Goal: Task Accomplishment & Management: Complete application form

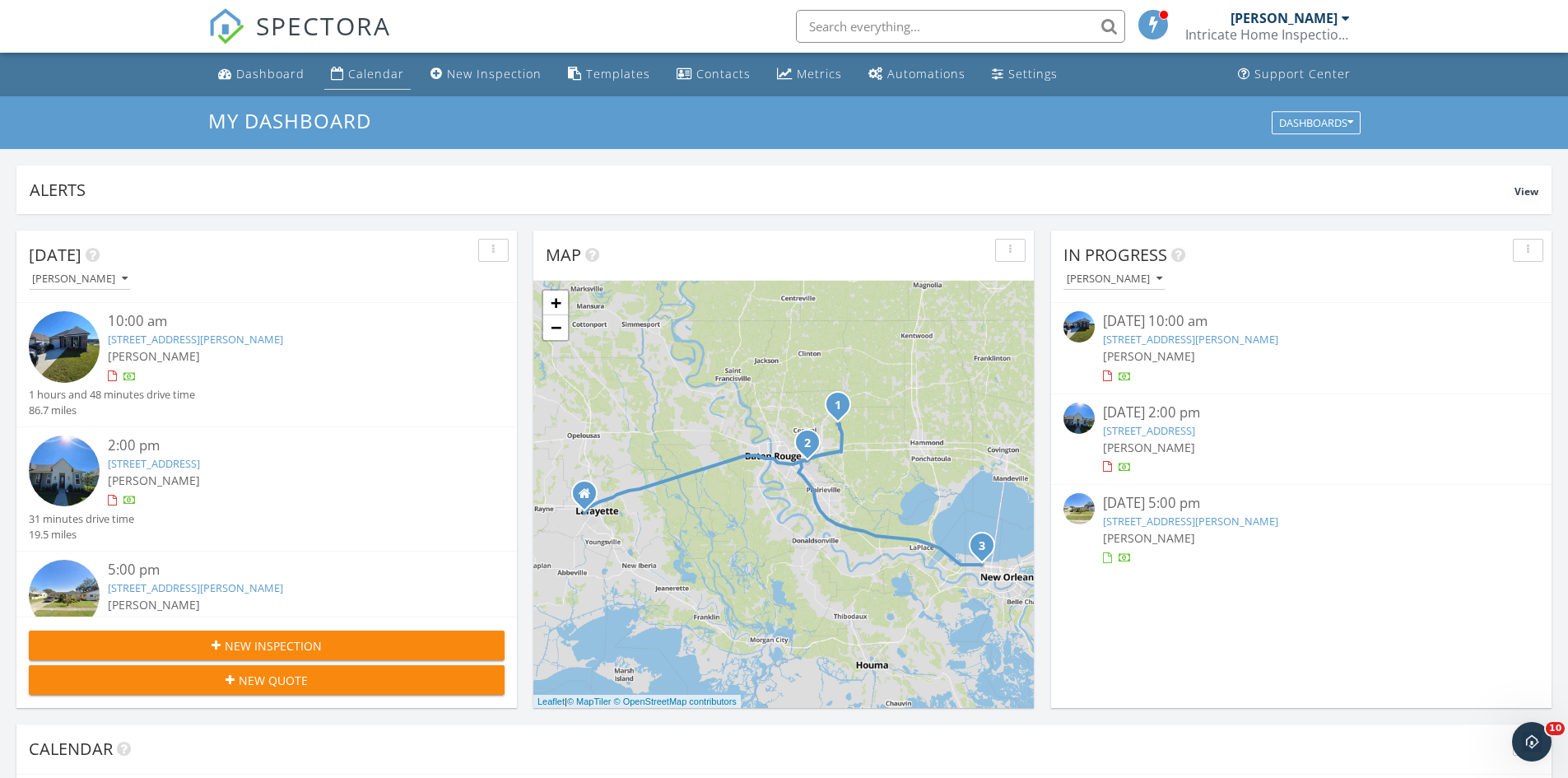
click at [379, 76] on div "Calendar" at bounding box center [376, 73] width 56 height 15
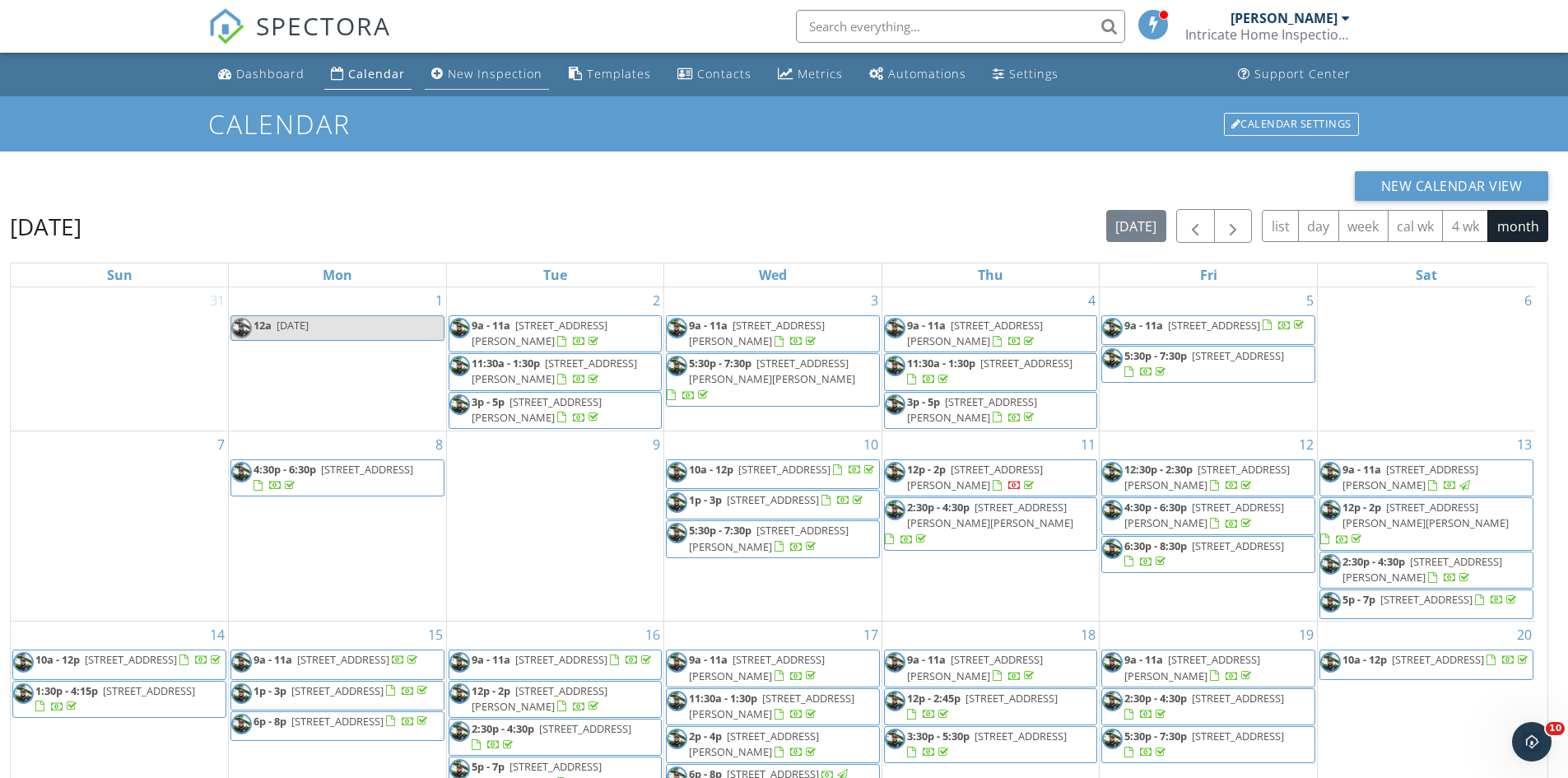
click at [467, 66] on div "New Inspection" at bounding box center [494, 73] width 94 height 15
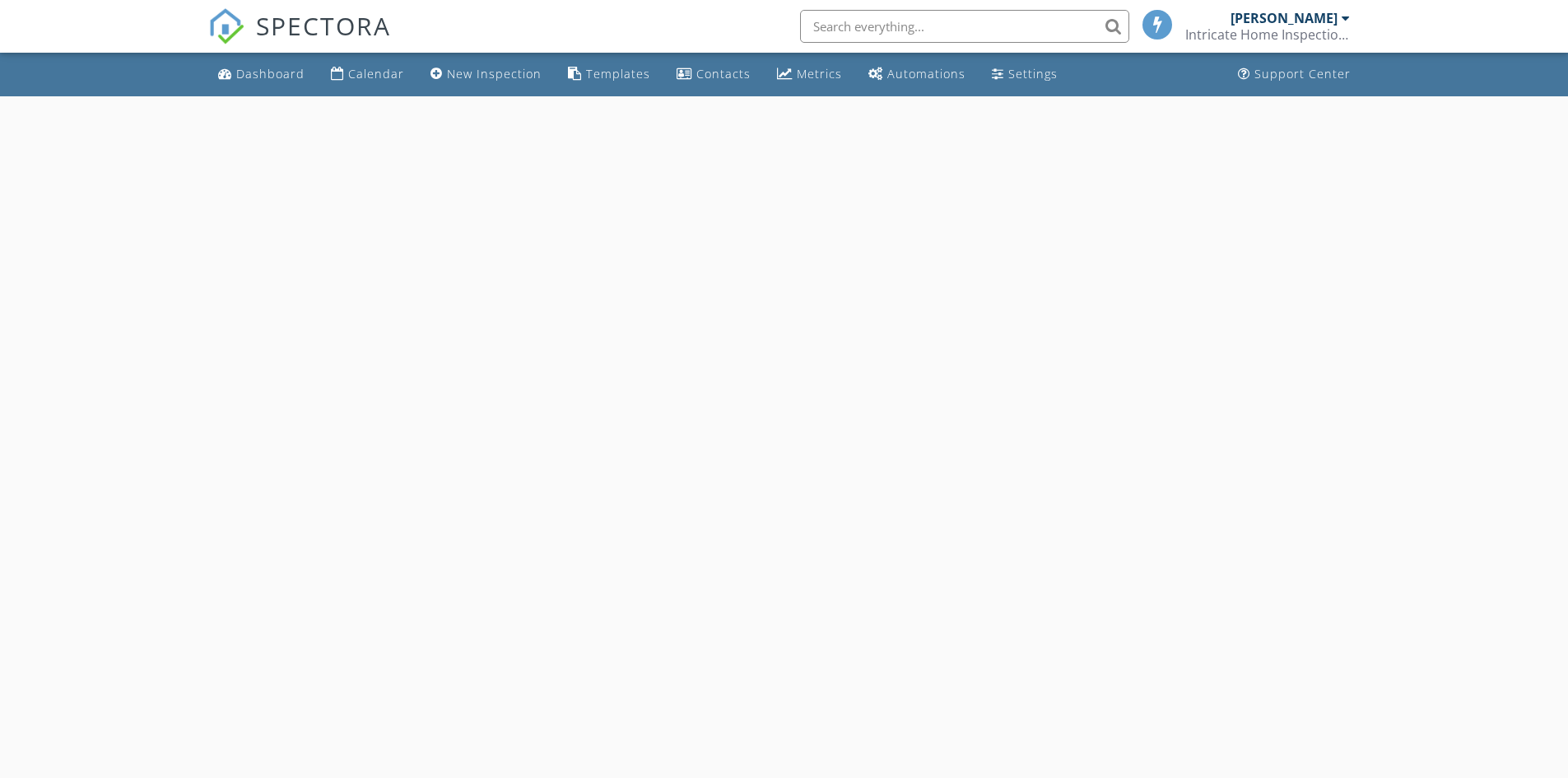
select select "8"
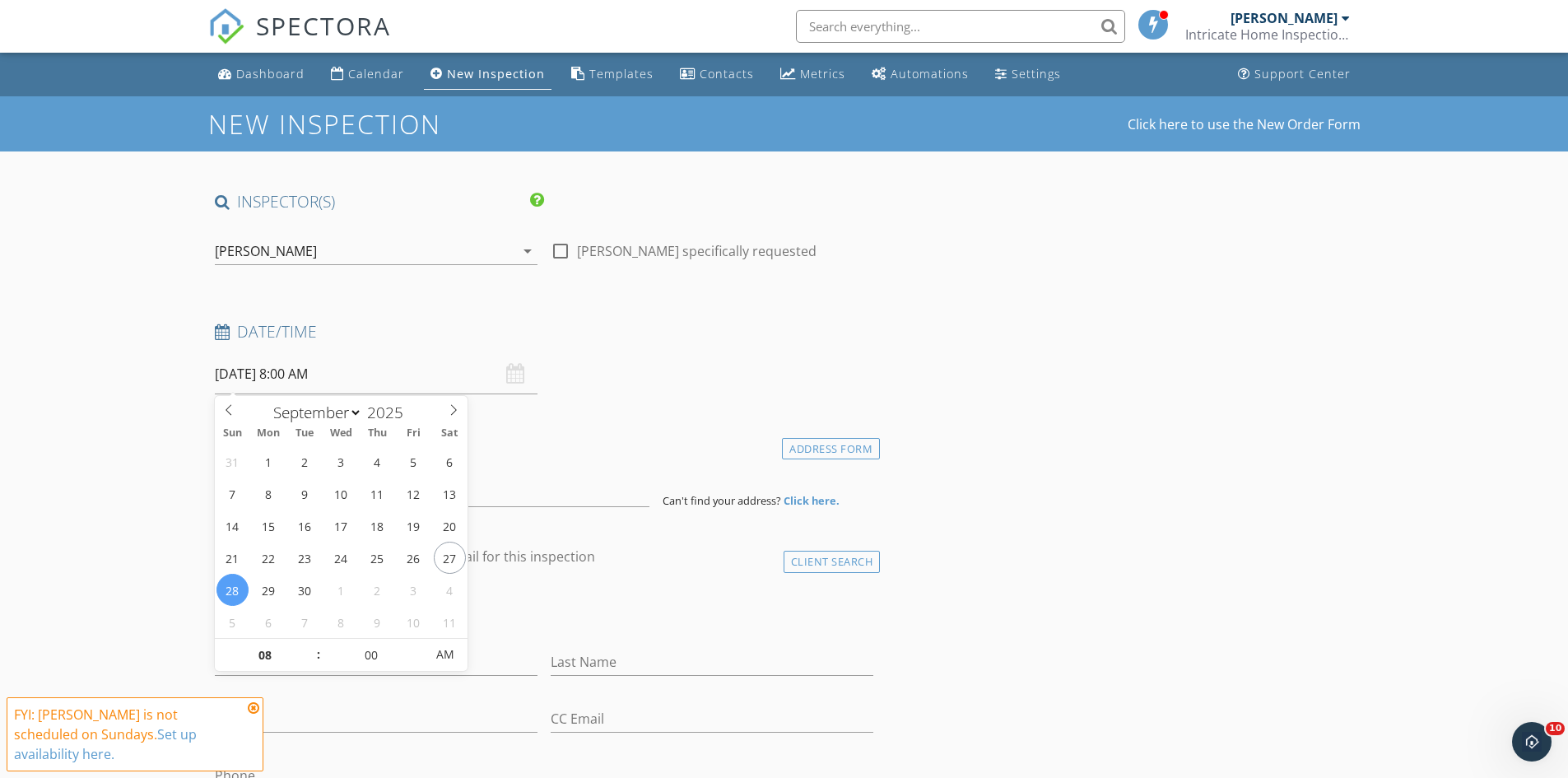
click at [392, 379] on input "09/28/2025 8:00 AM" at bounding box center [375, 374] width 322 height 40
type input "09"
type input "09/28/2025 9:00 AM"
click at [315, 644] on span at bounding box center [310, 647] width 12 height 16
type input "10"
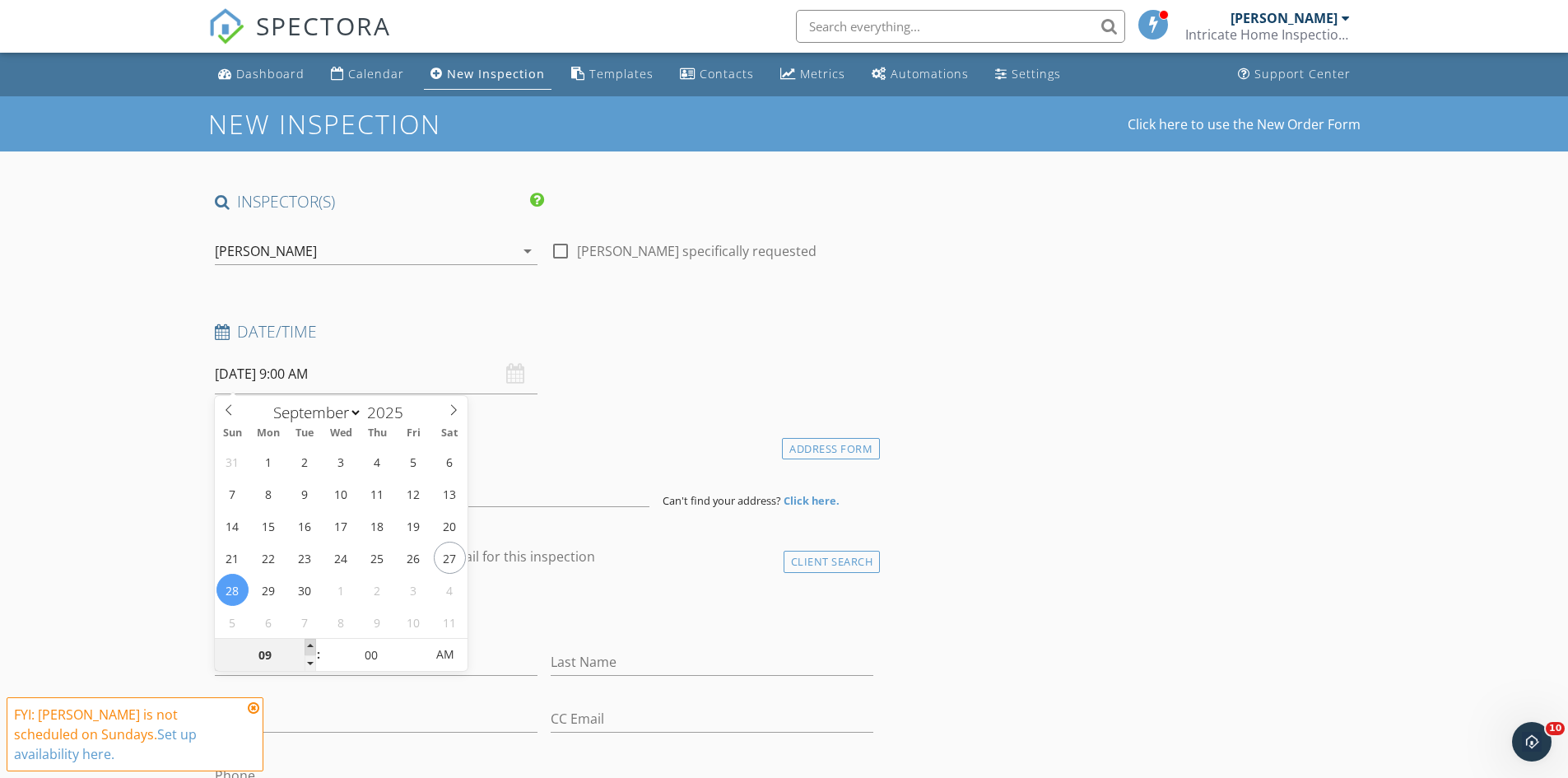
type input "[DATE] 10:00 AM"
click at [314, 644] on span at bounding box center [310, 647] width 12 height 16
type input "11"
type input "[DATE] 11:00 AM"
click at [314, 644] on span at bounding box center [310, 647] width 12 height 16
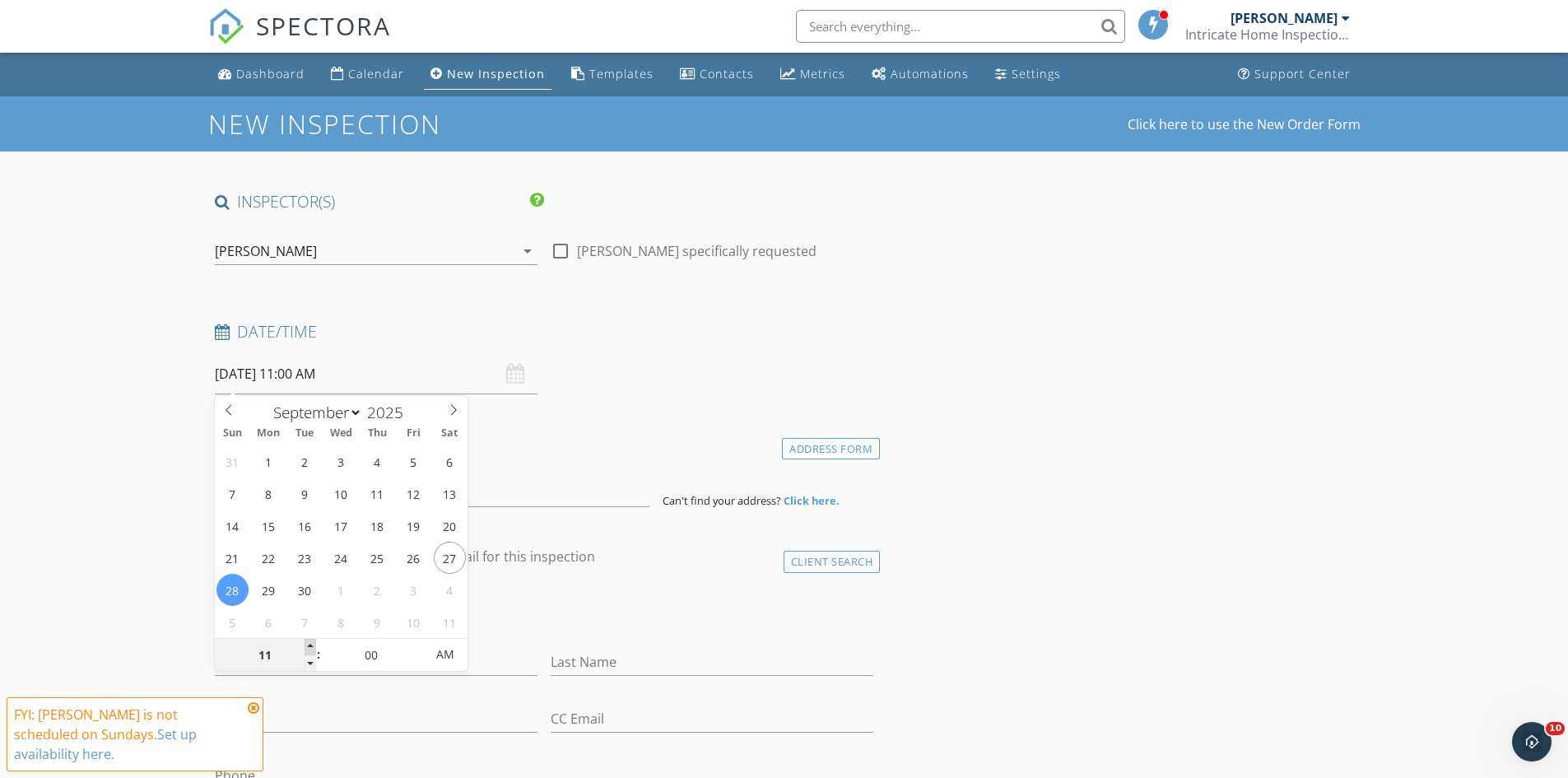
type input "12"
type input "09/28/2025 12:00 PM"
click at [314, 644] on span at bounding box center [310, 647] width 12 height 16
type input "01"
type input "09/28/2025 1:00 PM"
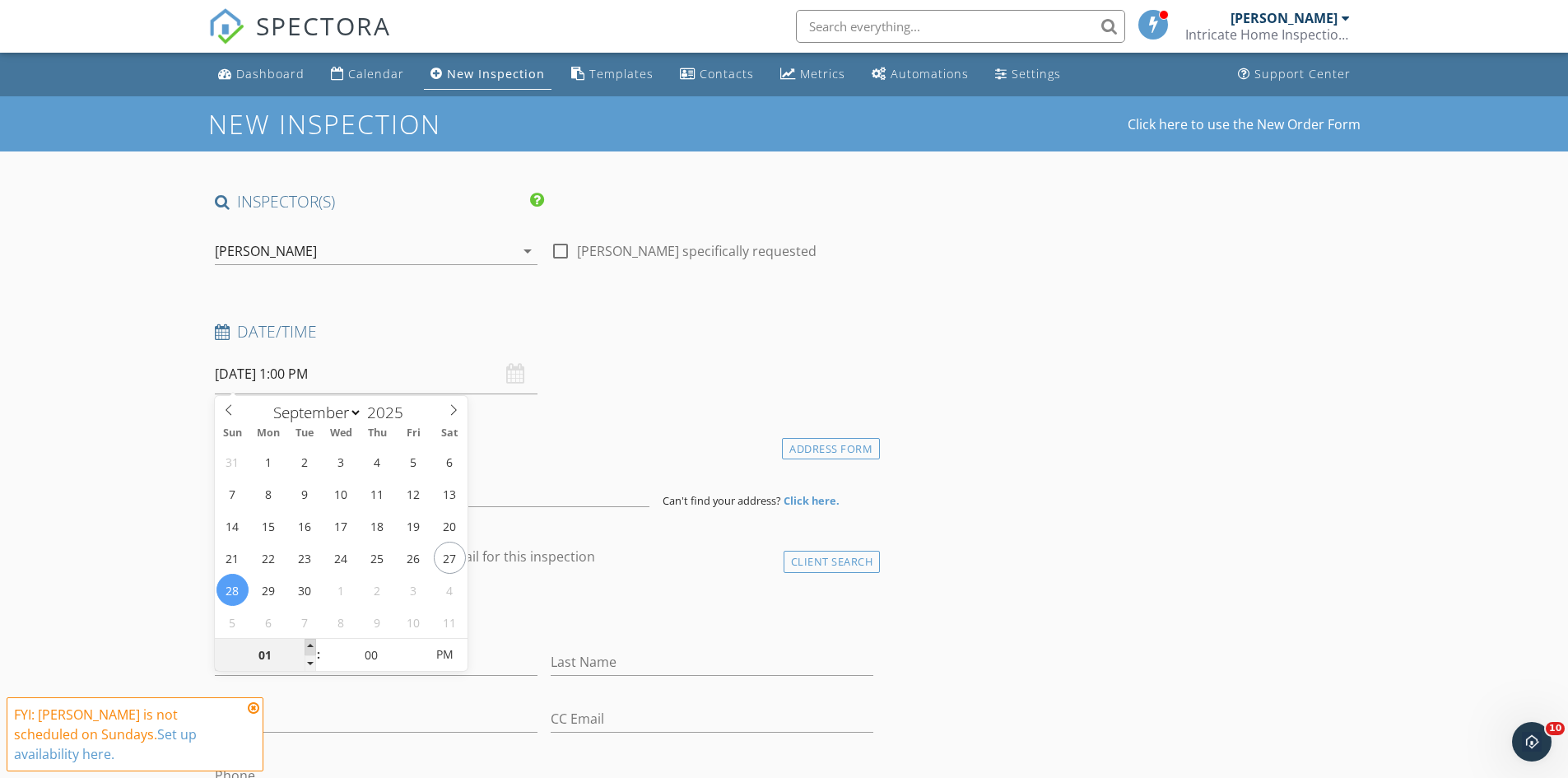
click at [314, 644] on span at bounding box center [310, 647] width 12 height 16
type input "12"
type input "09/28/2025 12:00 PM"
click at [312, 663] on span at bounding box center [310, 663] width 12 height 16
type input "11"
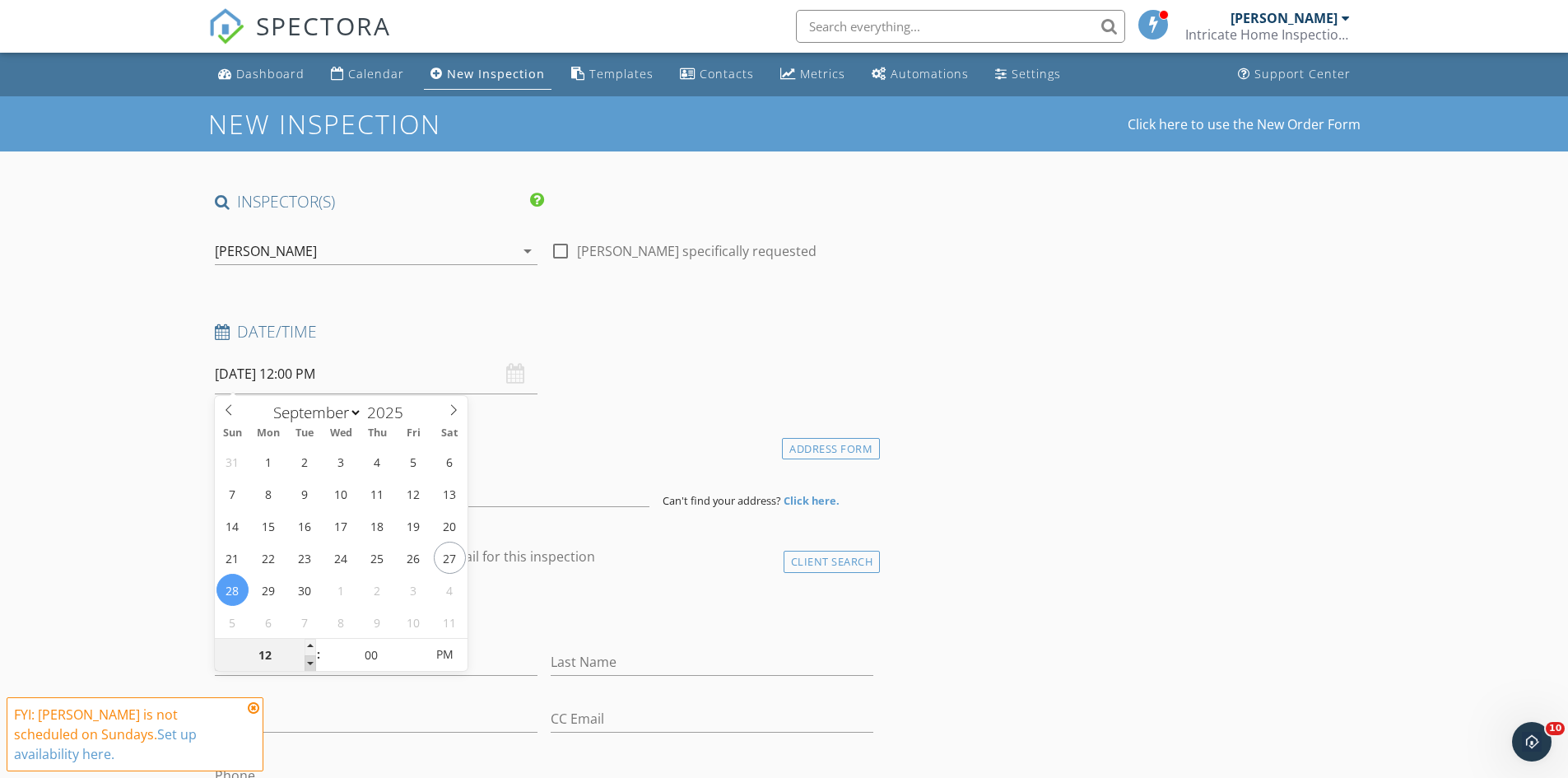
type input "09/28/2025 11:00 AM"
click at [312, 663] on span at bounding box center [310, 663] width 12 height 16
type input "10"
type input "09/28/2025 10:00 AM"
click at [312, 663] on span at bounding box center [310, 663] width 12 height 16
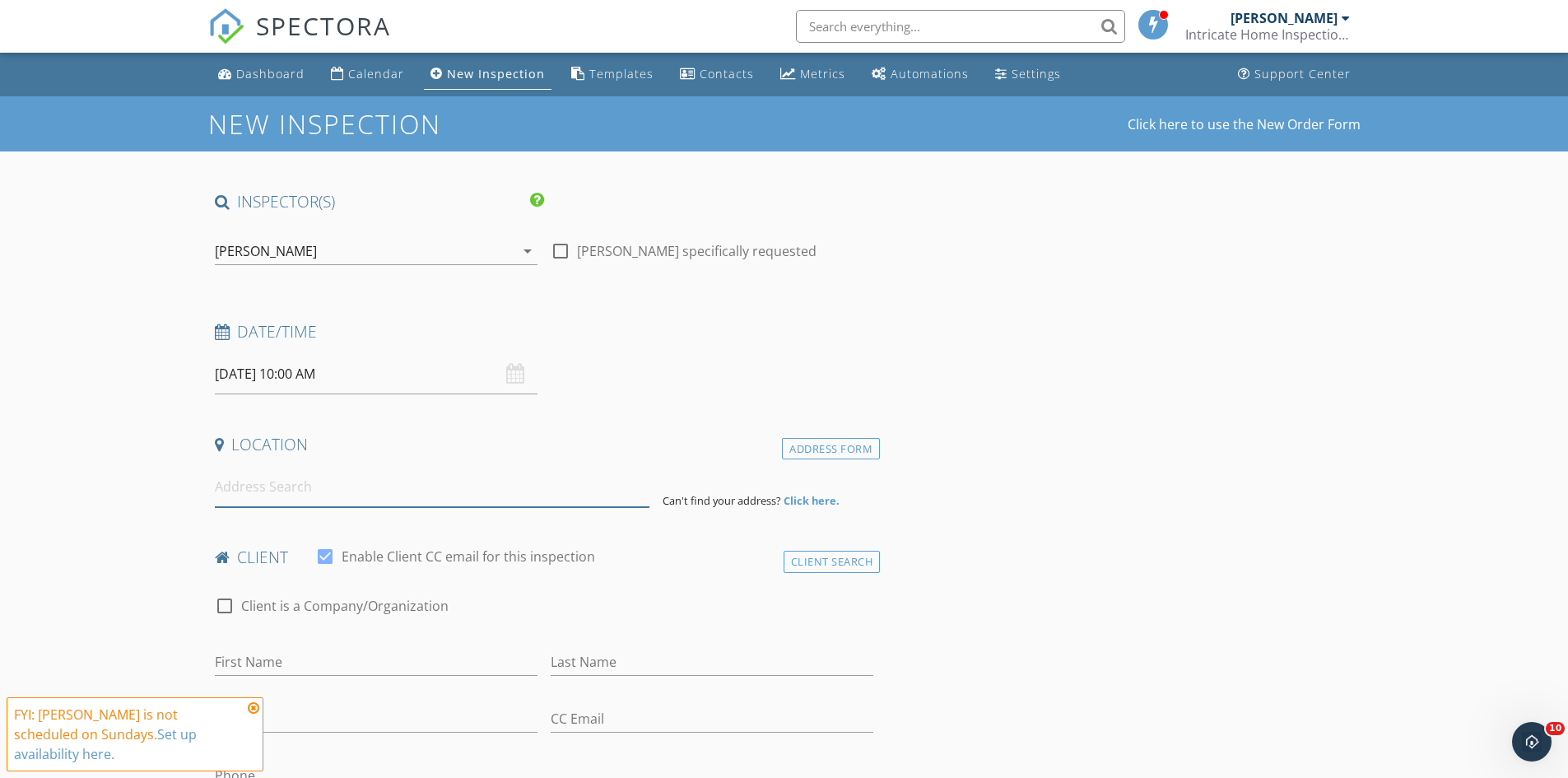
click at [320, 489] on input at bounding box center [432, 487] width 435 height 40
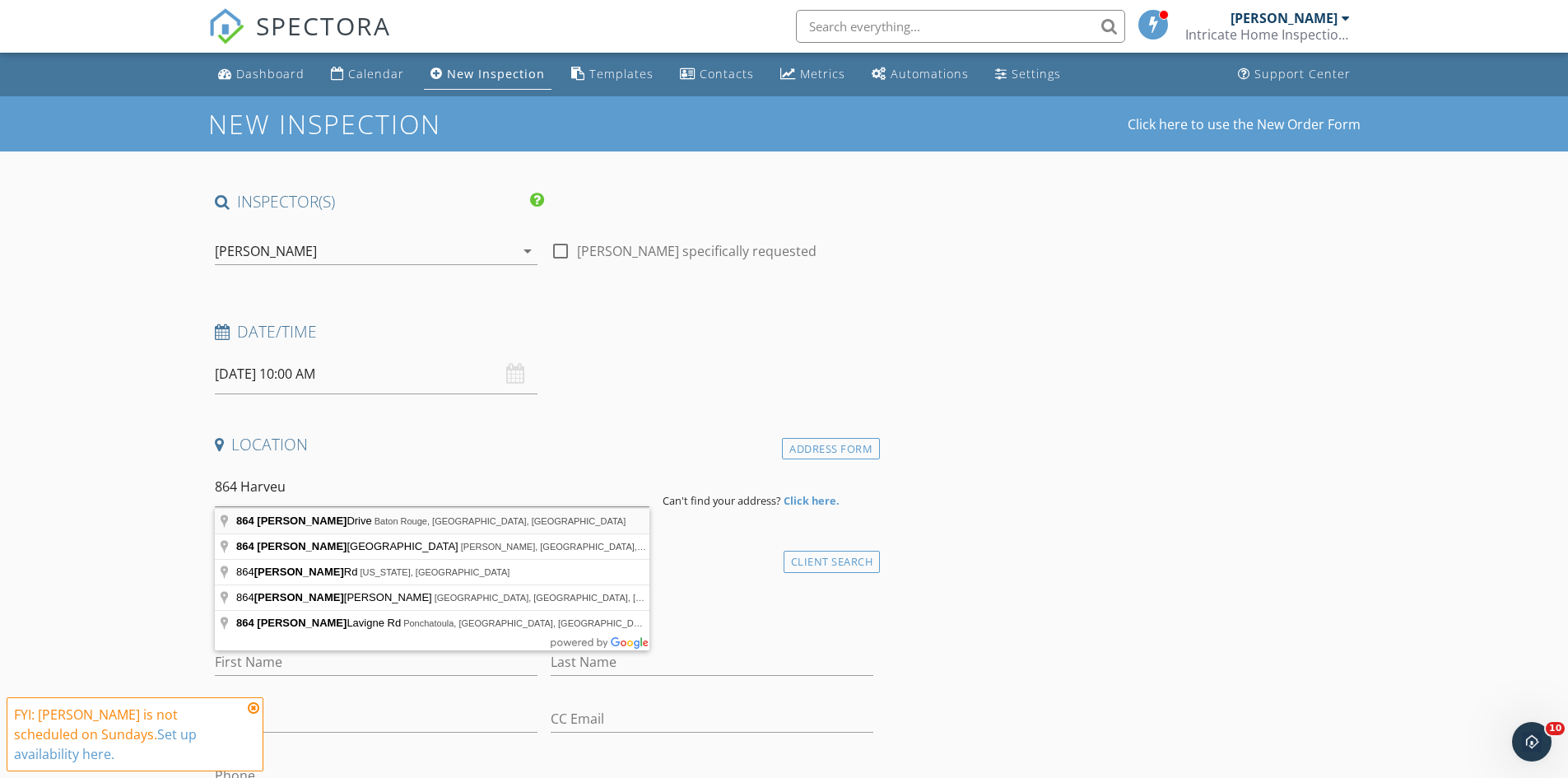
type input "864 Harvey Drive, Baton Rouge, LA, USA"
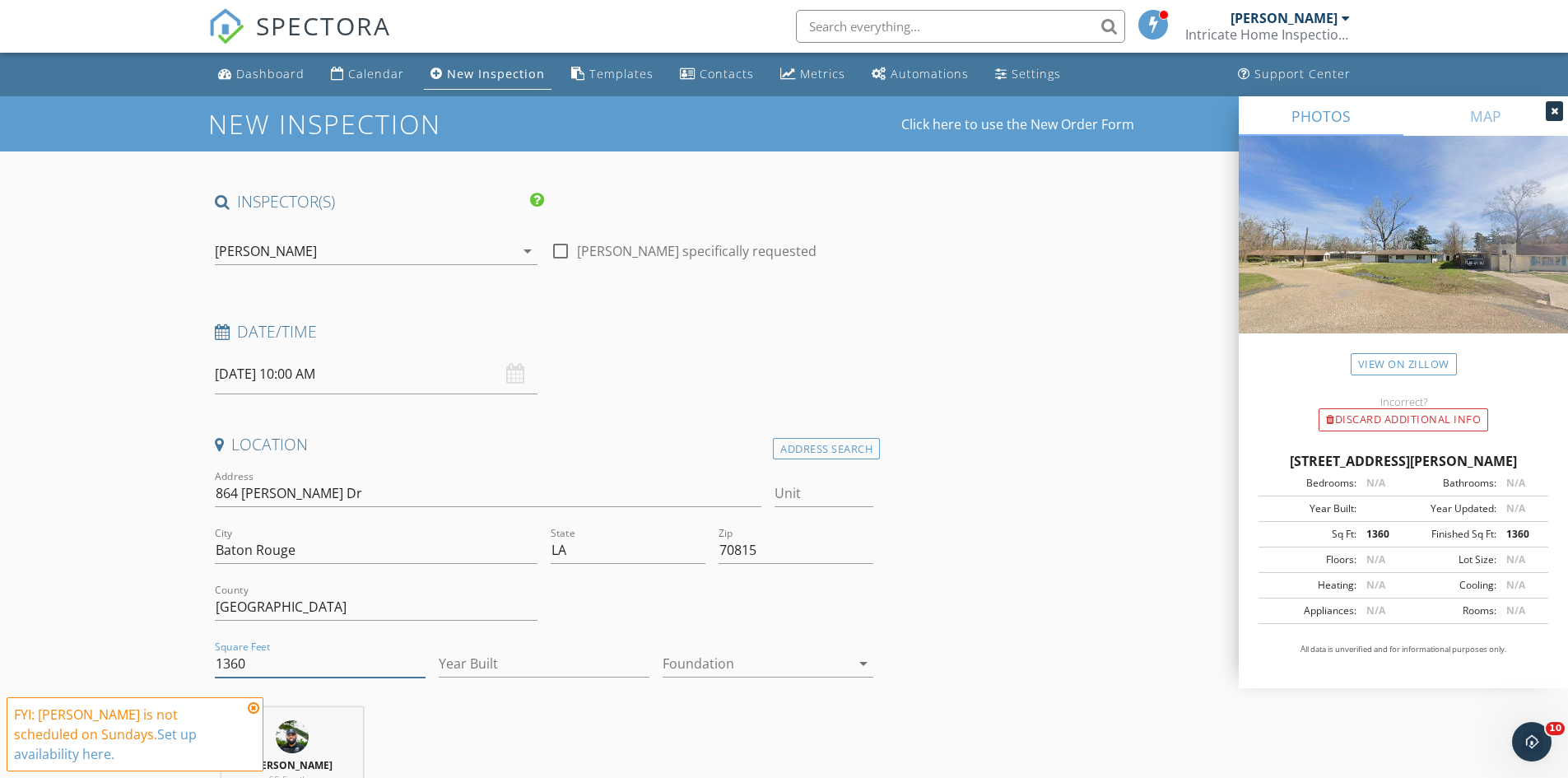
drag, startPoint x: 133, startPoint y: 604, endPoint x: 0, endPoint y: 310, distance: 322.7
type input "1408"
type input "1968"
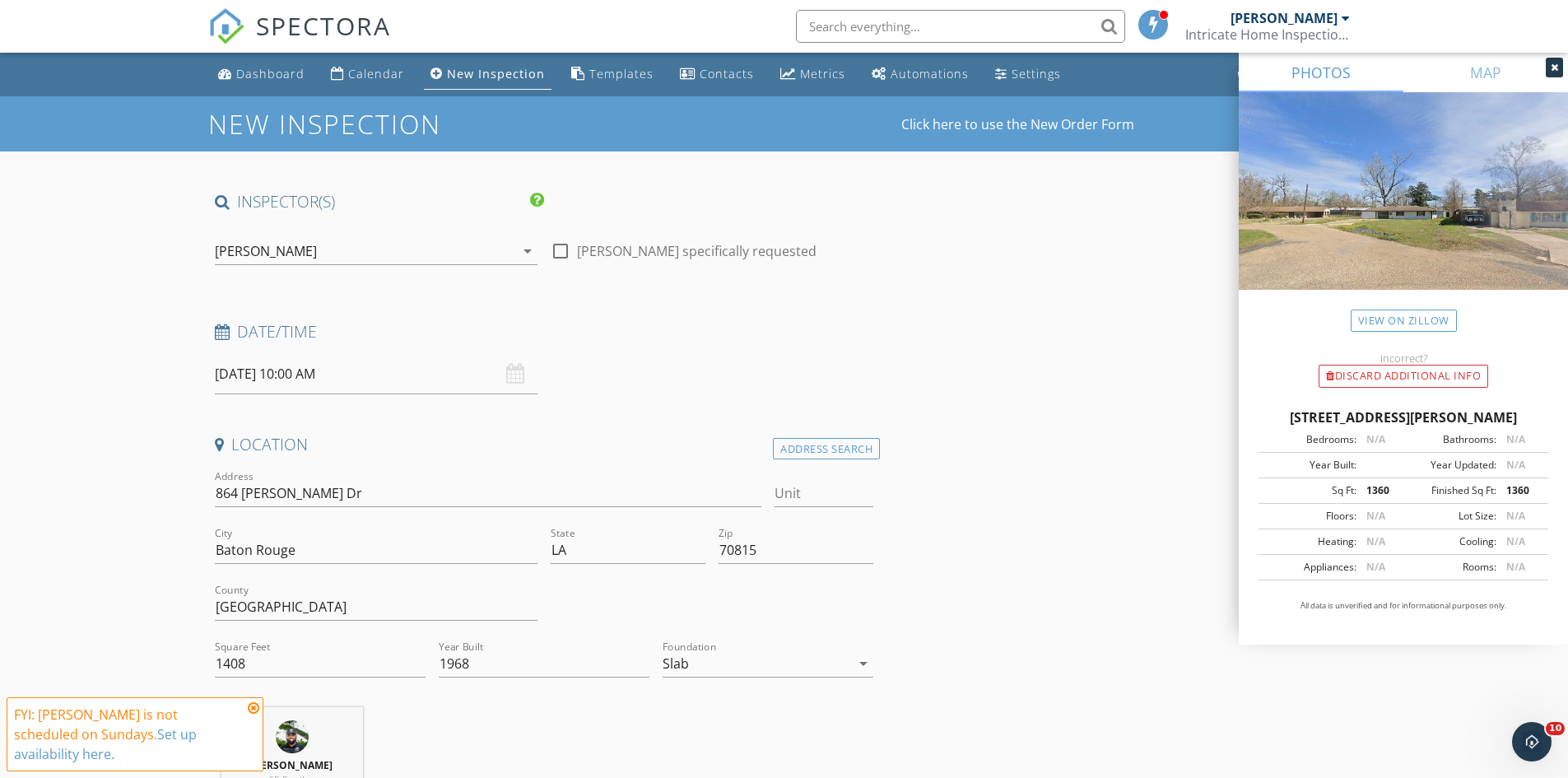
scroll to position [504, 0]
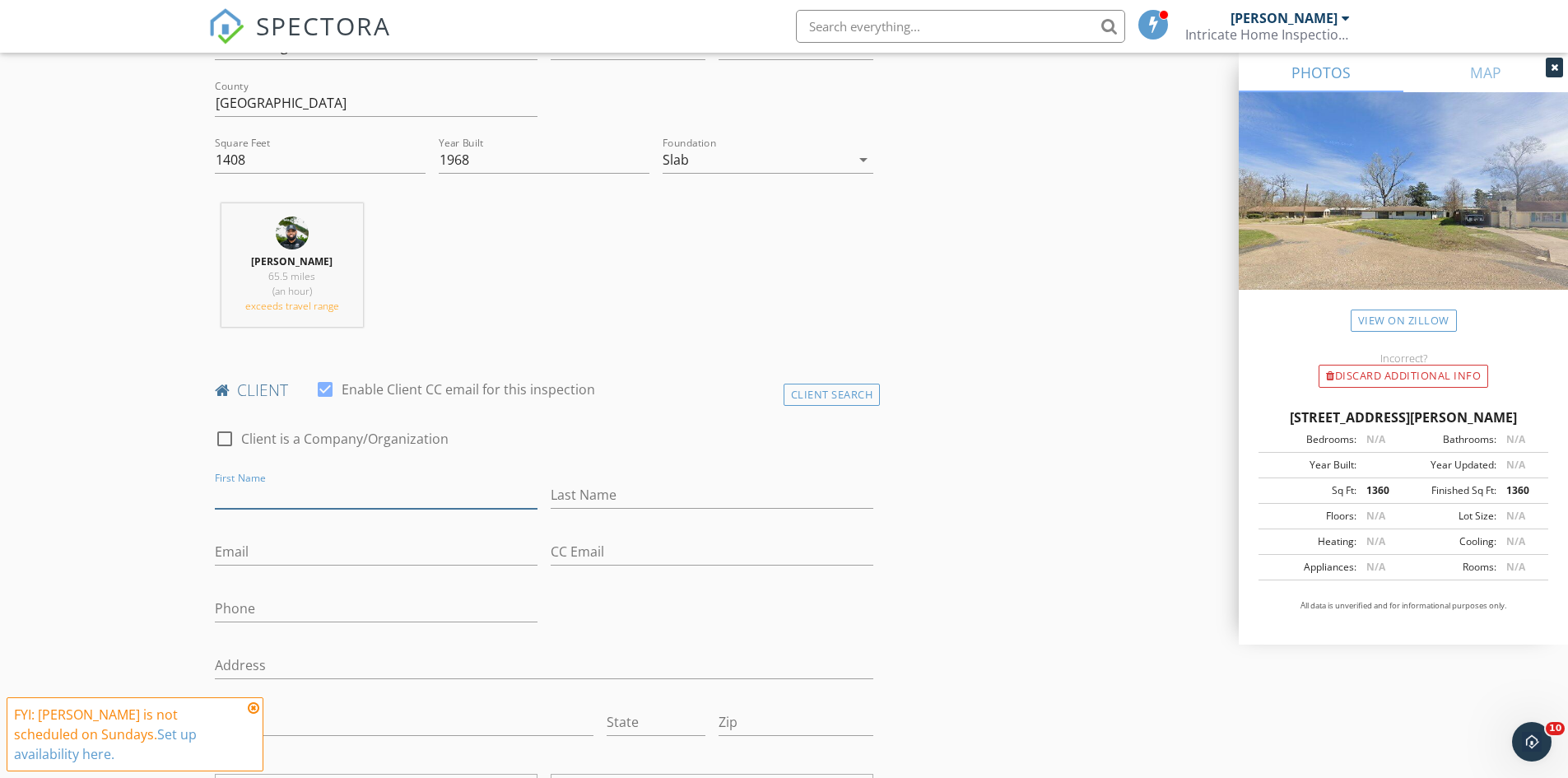
click at [391, 508] on input "First Name" at bounding box center [375, 495] width 322 height 27
type input "Wendell"
type input "Wright"
paste input "spikewrightbrother@yahoo.com"
type input "spikewrightbrother@yahoo.com"
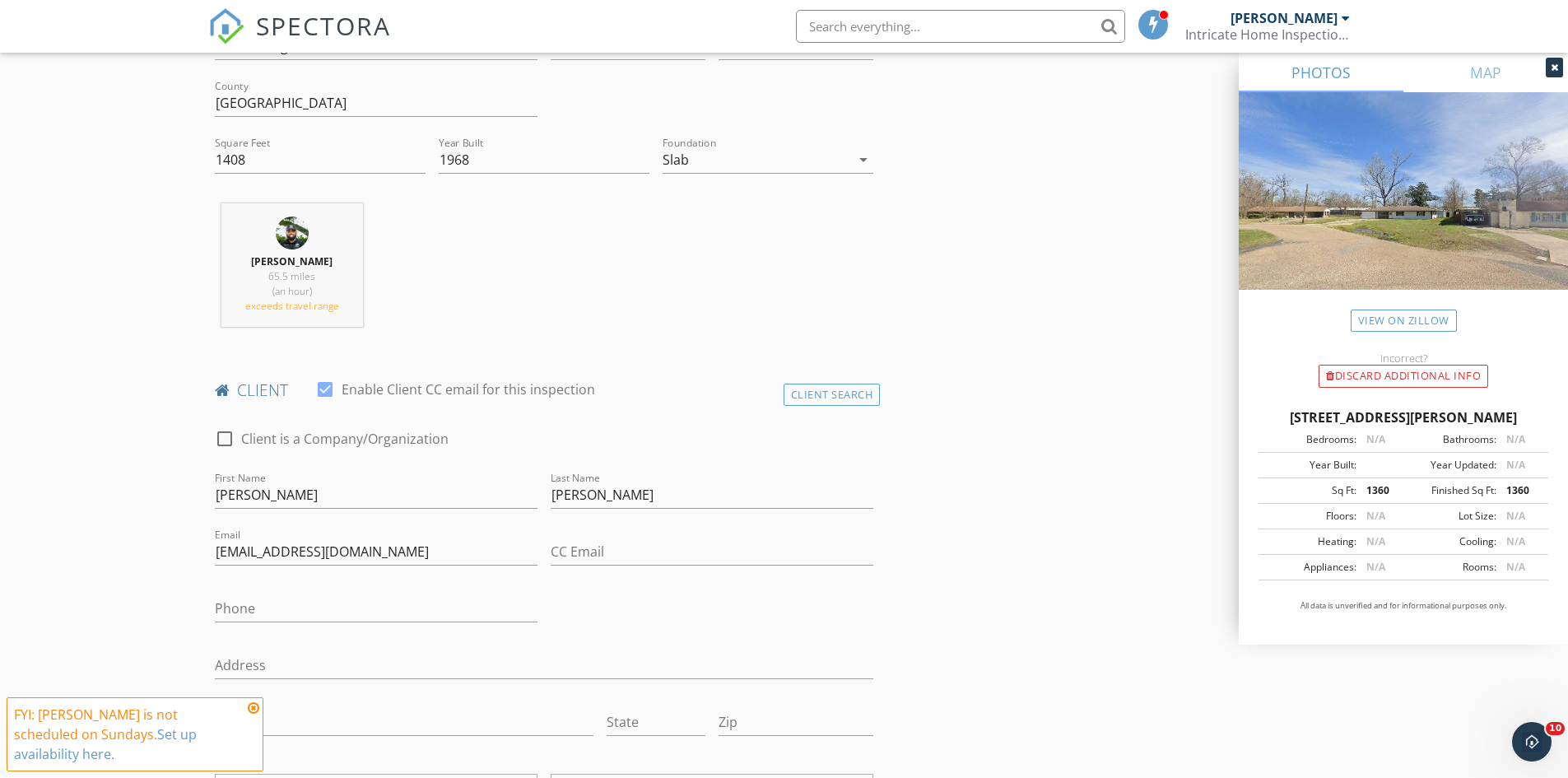
drag, startPoint x: 411, startPoint y: 594, endPoint x: 404, endPoint y: 508, distance: 86.3
click at [409, 596] on div "Phone" at bounding box center [375, 613] width 322 height 54
click at [374, 612] on input "Phone" at bounding box center [375, 609] width 322 height 27
click at [379, 606] on input "Phone" at bounding box center [375, 609] width 322 height 27
paste input "225-239-6591"
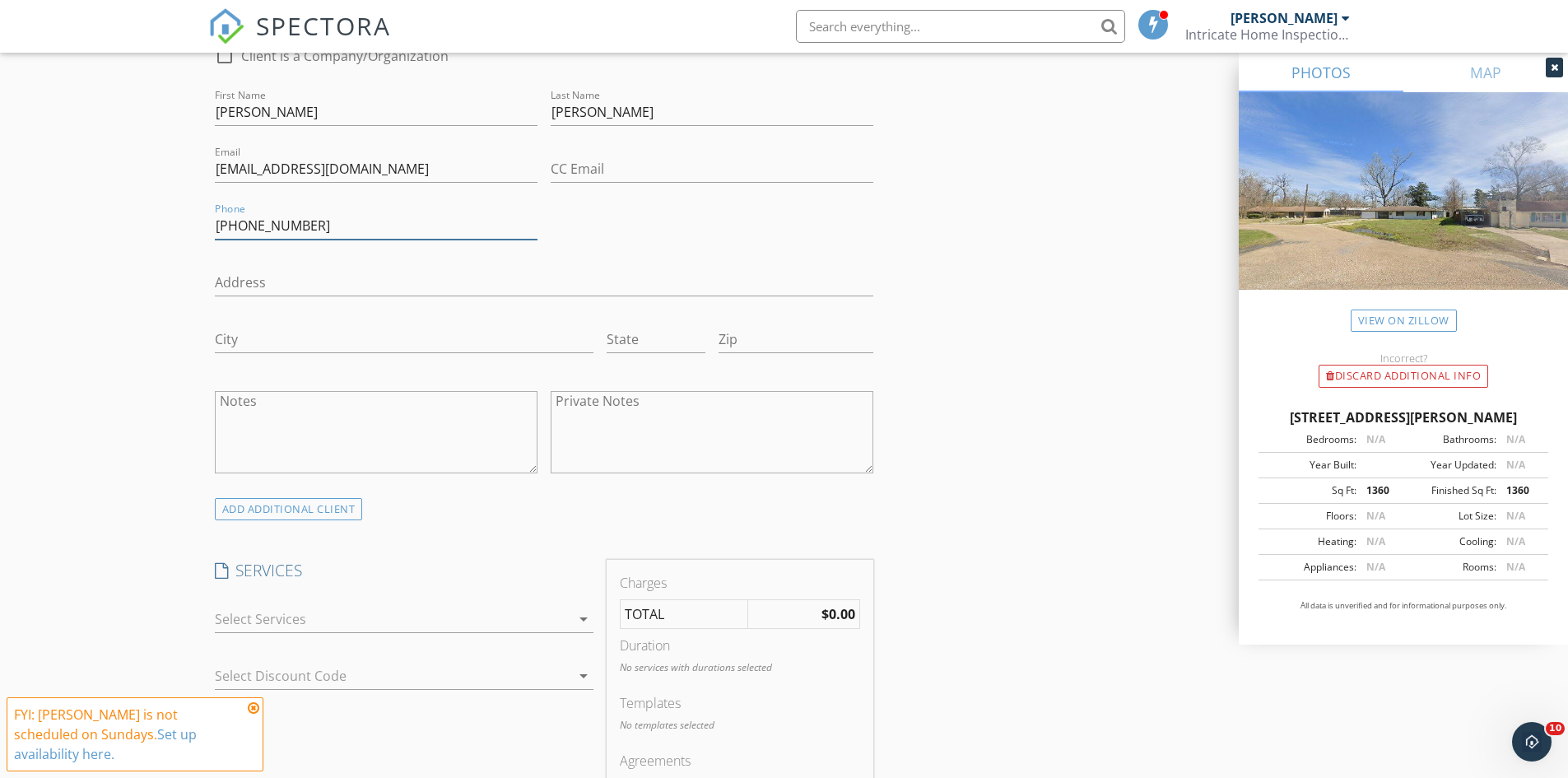
scroll to position [915, 0]
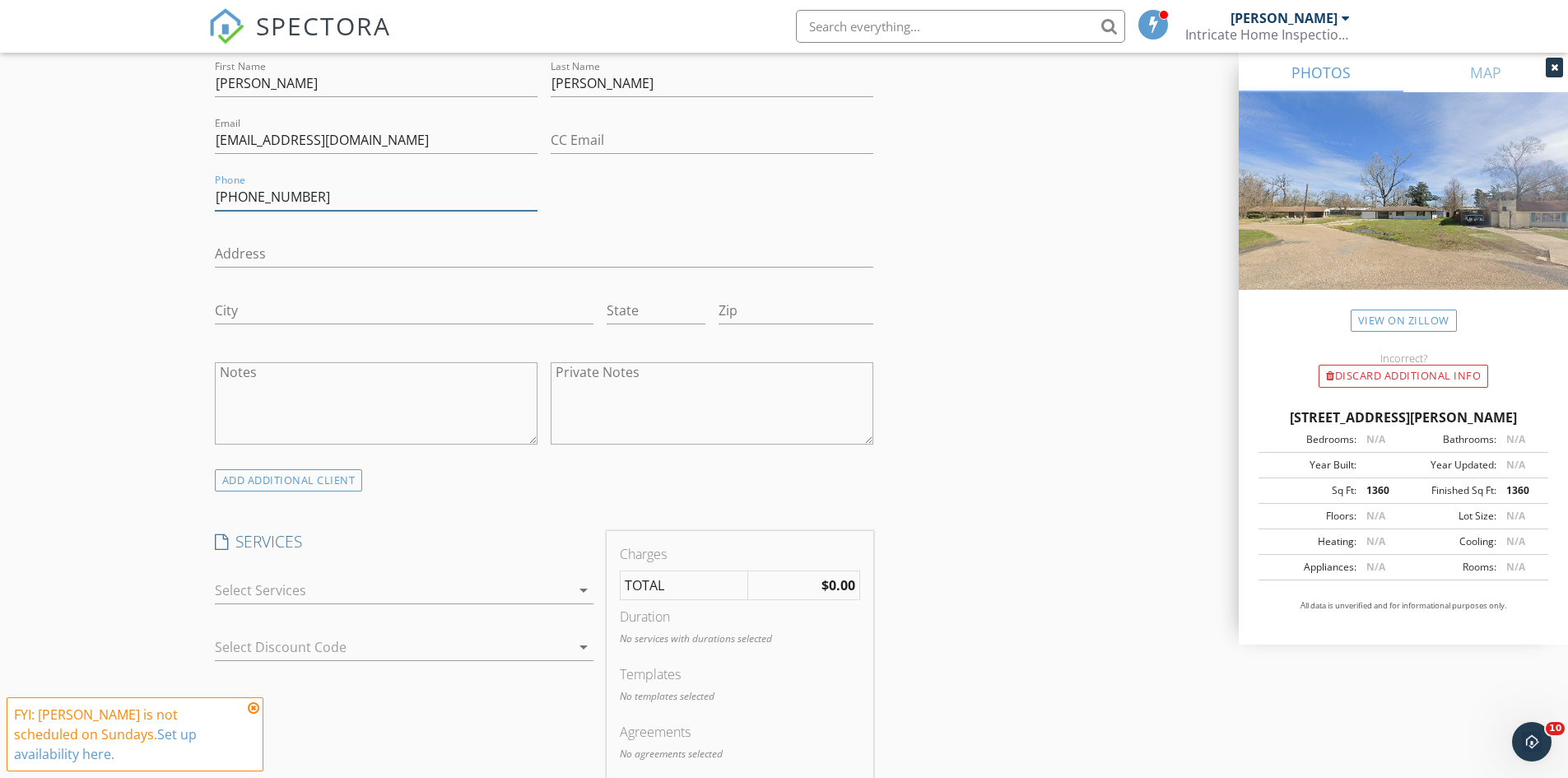
type input "225-239-6591"
click at [435, 594] on div at bounding box center [392, 589] width 356 height 26
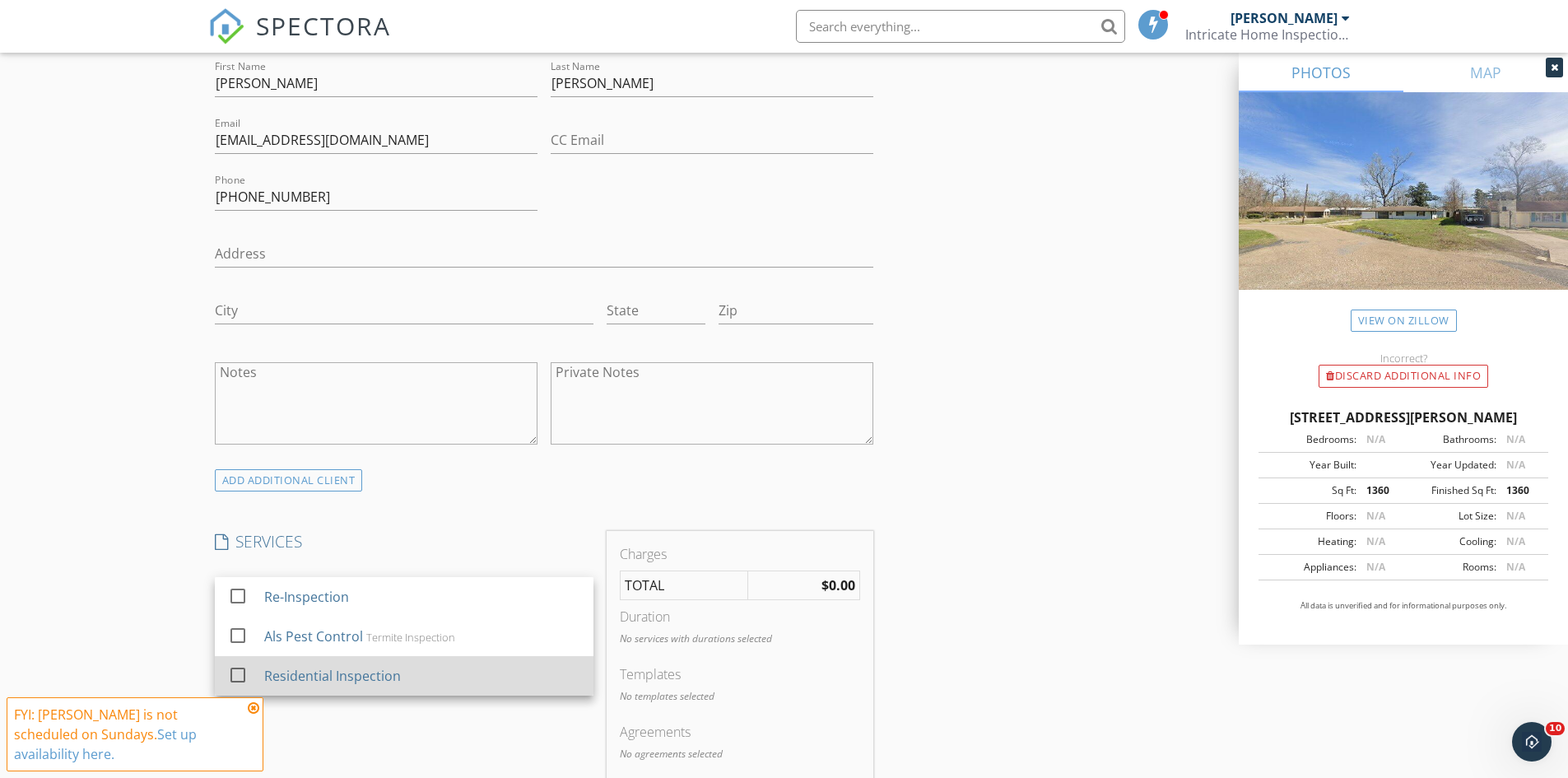
click at [409, 674] on div "Residential Inspection" at bounding box center [421, 676] width 316 height 33
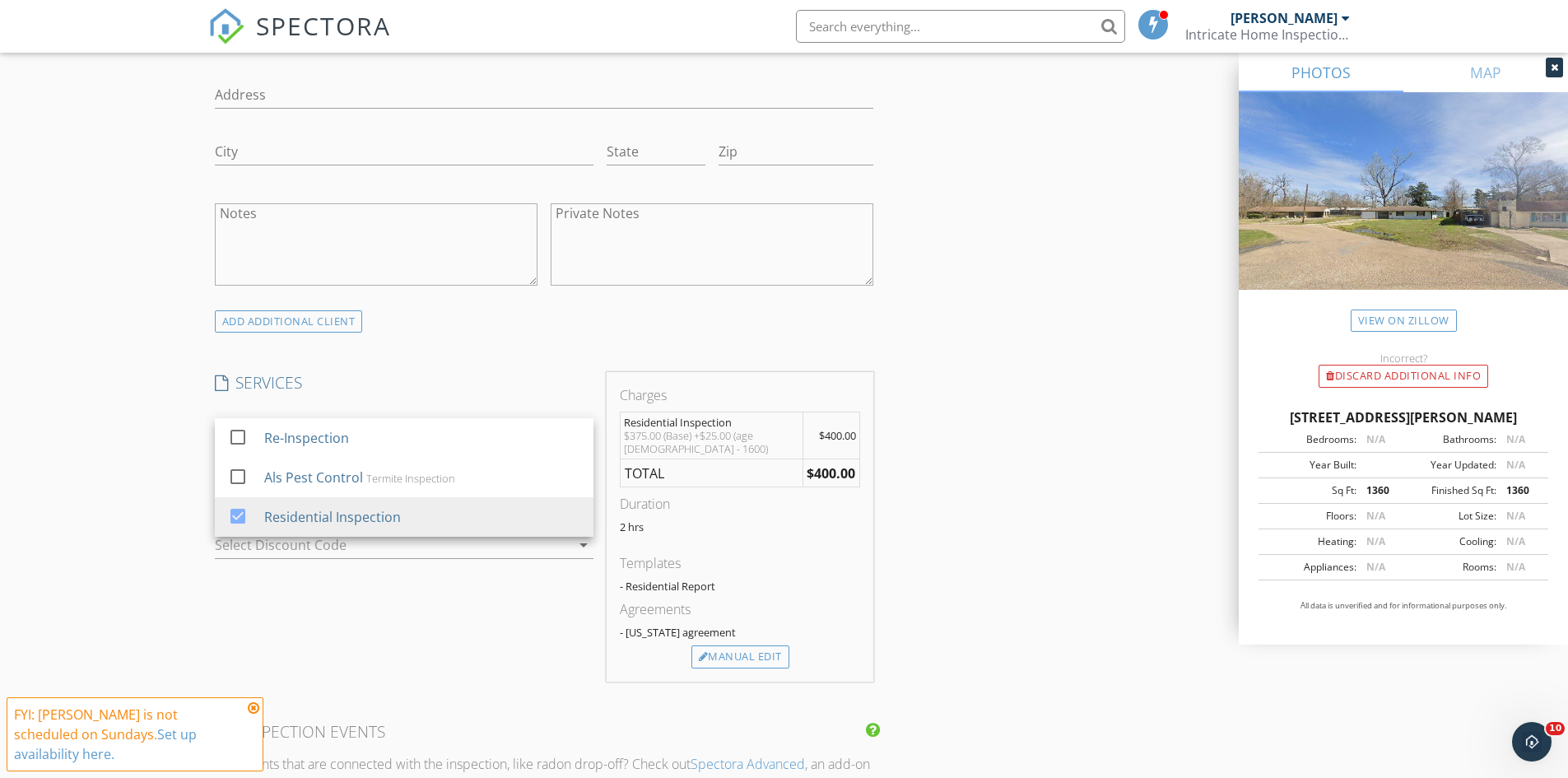
scroll to position [1080, 0]
click at [776, 657] on div "Manual Edit" at bounding box center [740, 651] width 98 height 23
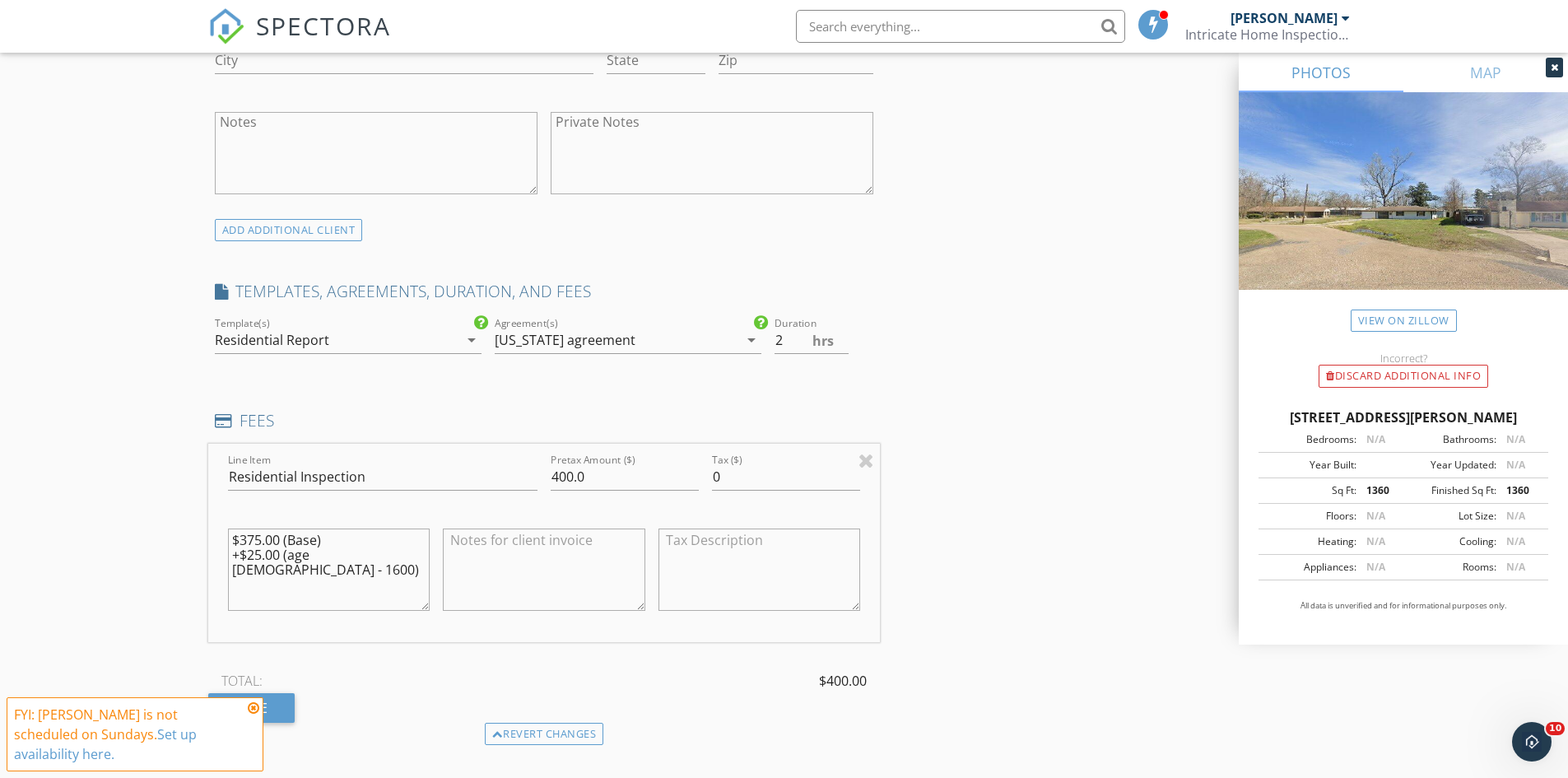
scroll to position [1244, 0]
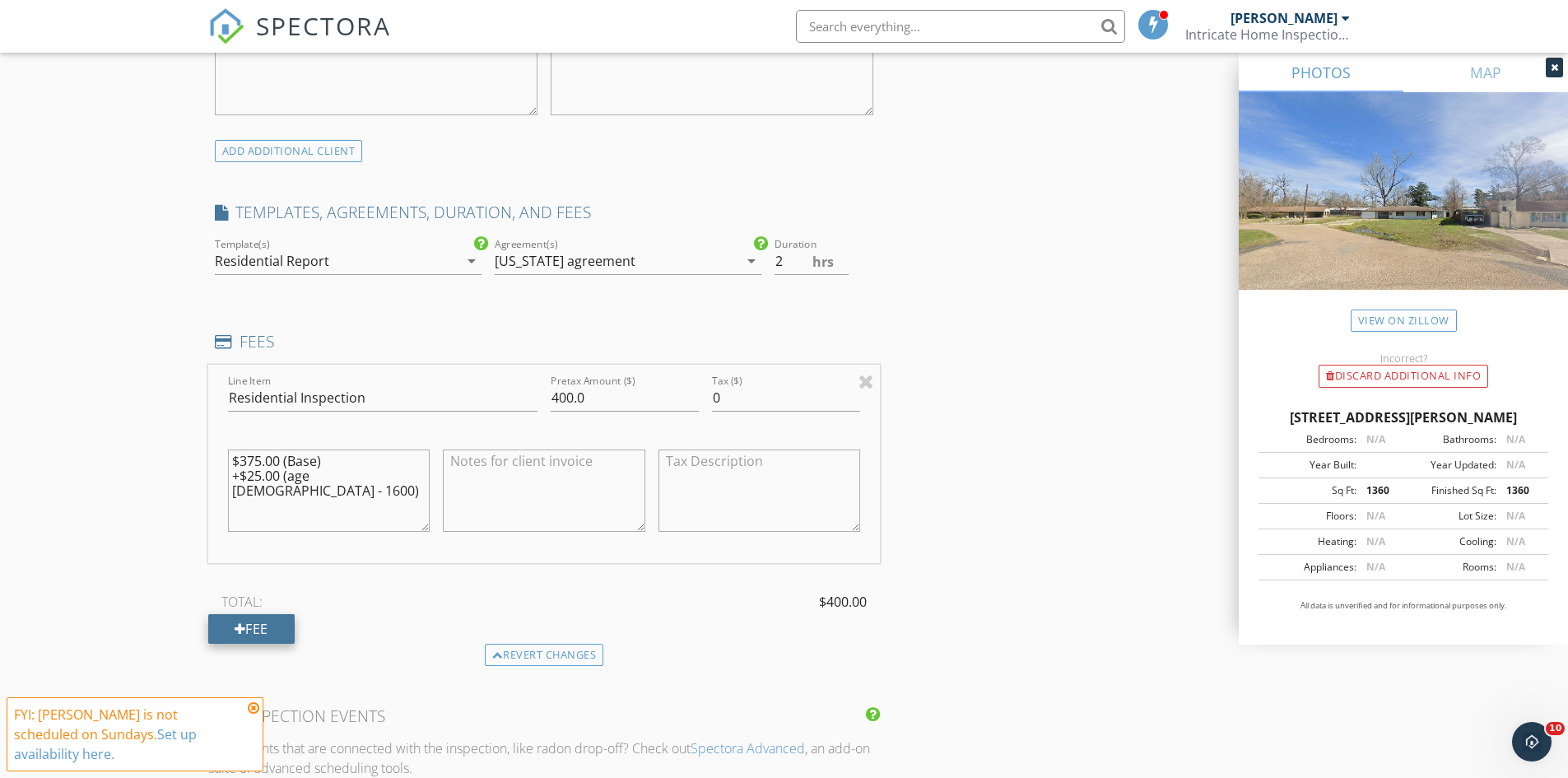
click at [241, 629] on div at bounding box center [240, 629] width 12 height 13
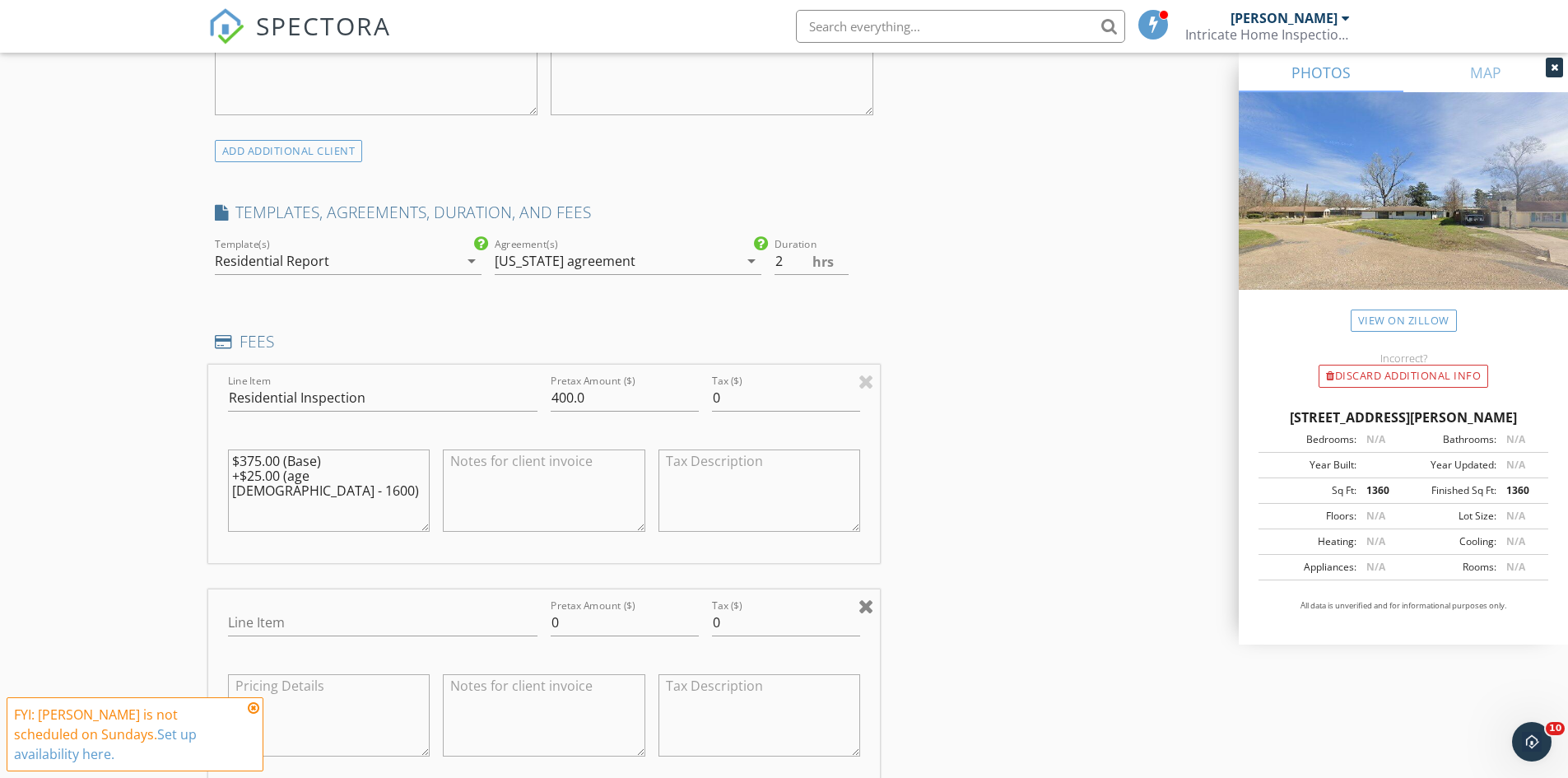
click at [870, 605] on div at bounding box center [866, 606] width 15 height 20
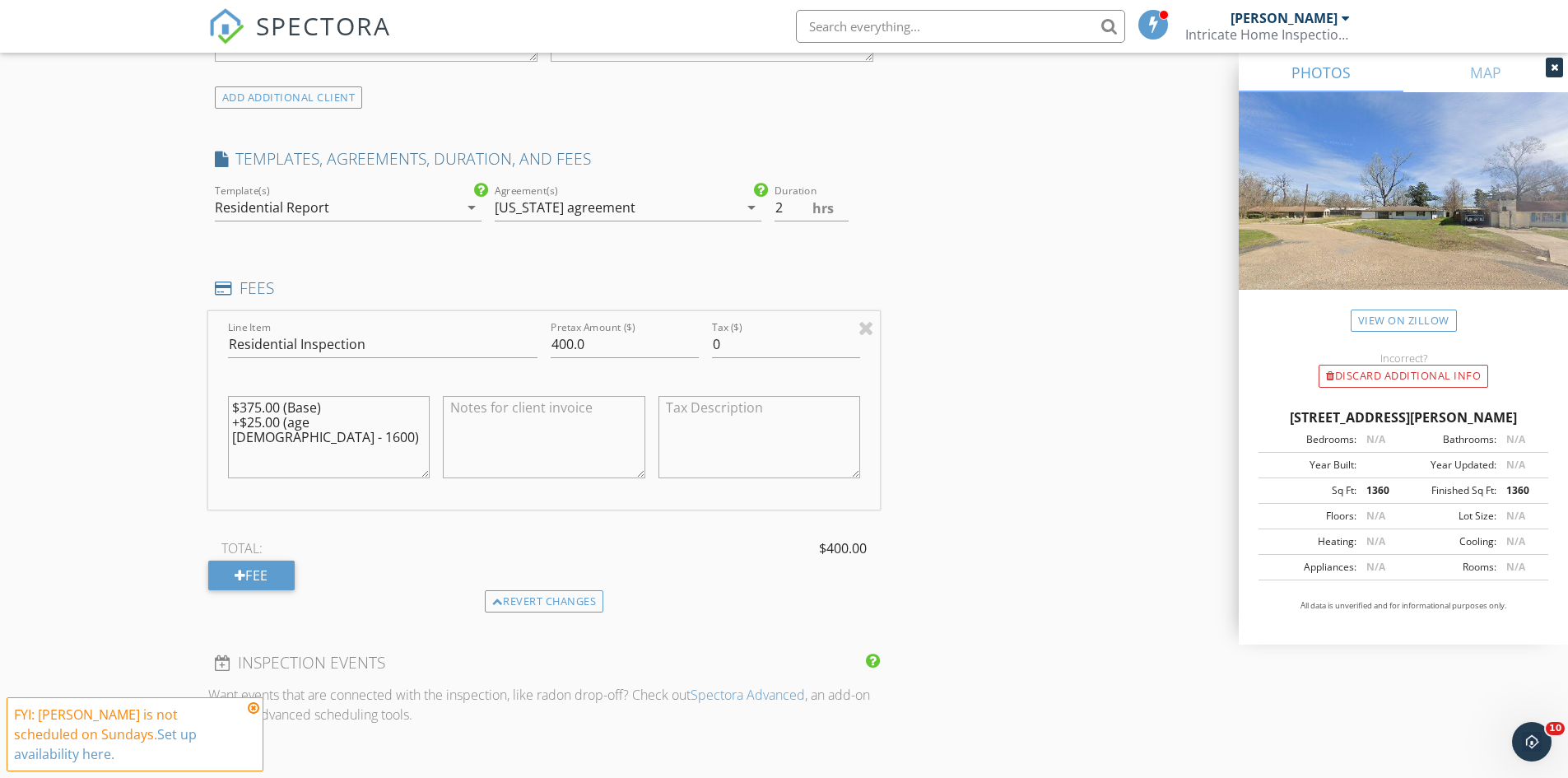
scroll to position [1327, 0]
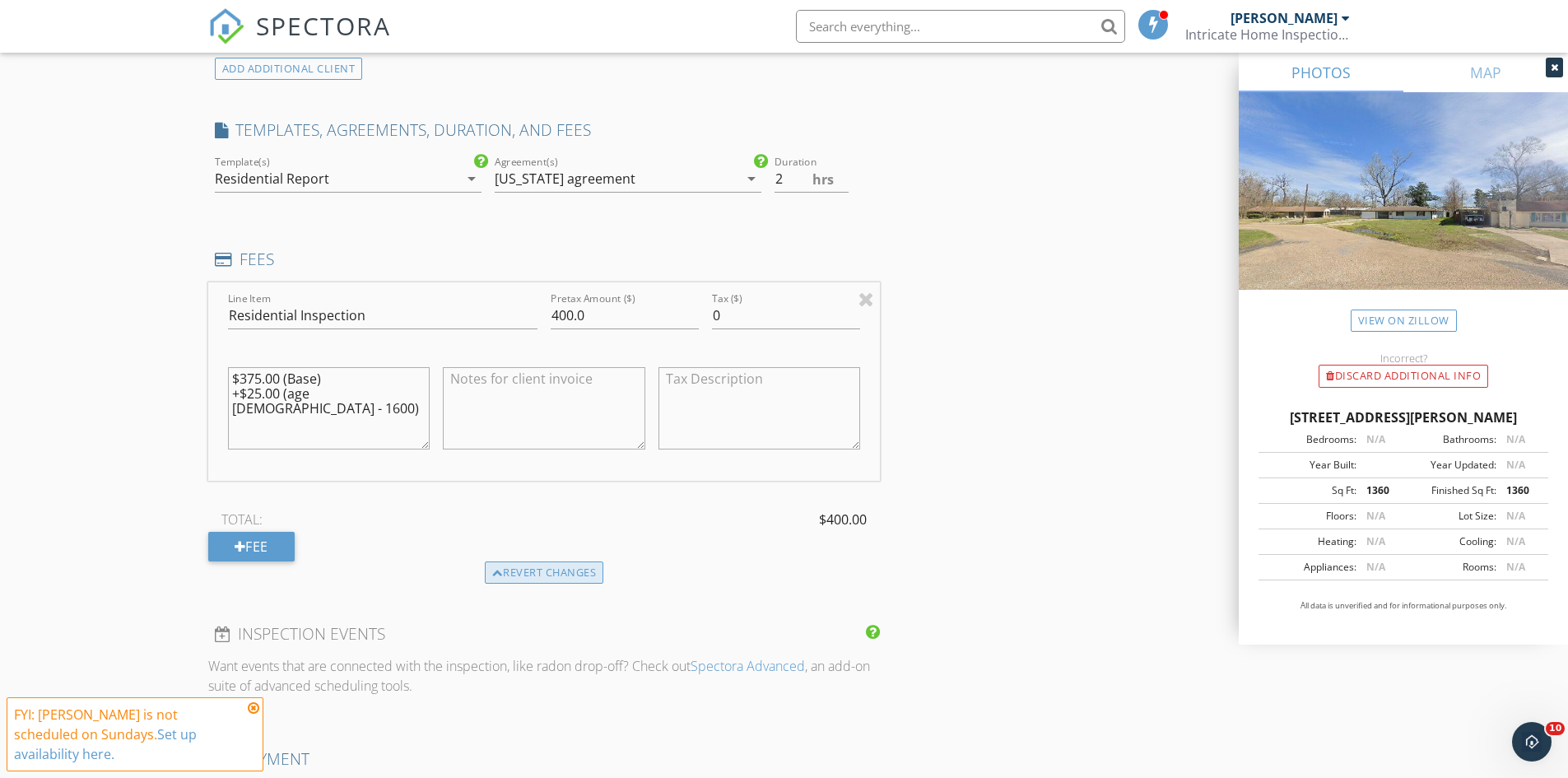
click at [568, 571] on div "Revert changes" at bounding box center [544, 573] width 119 height 23
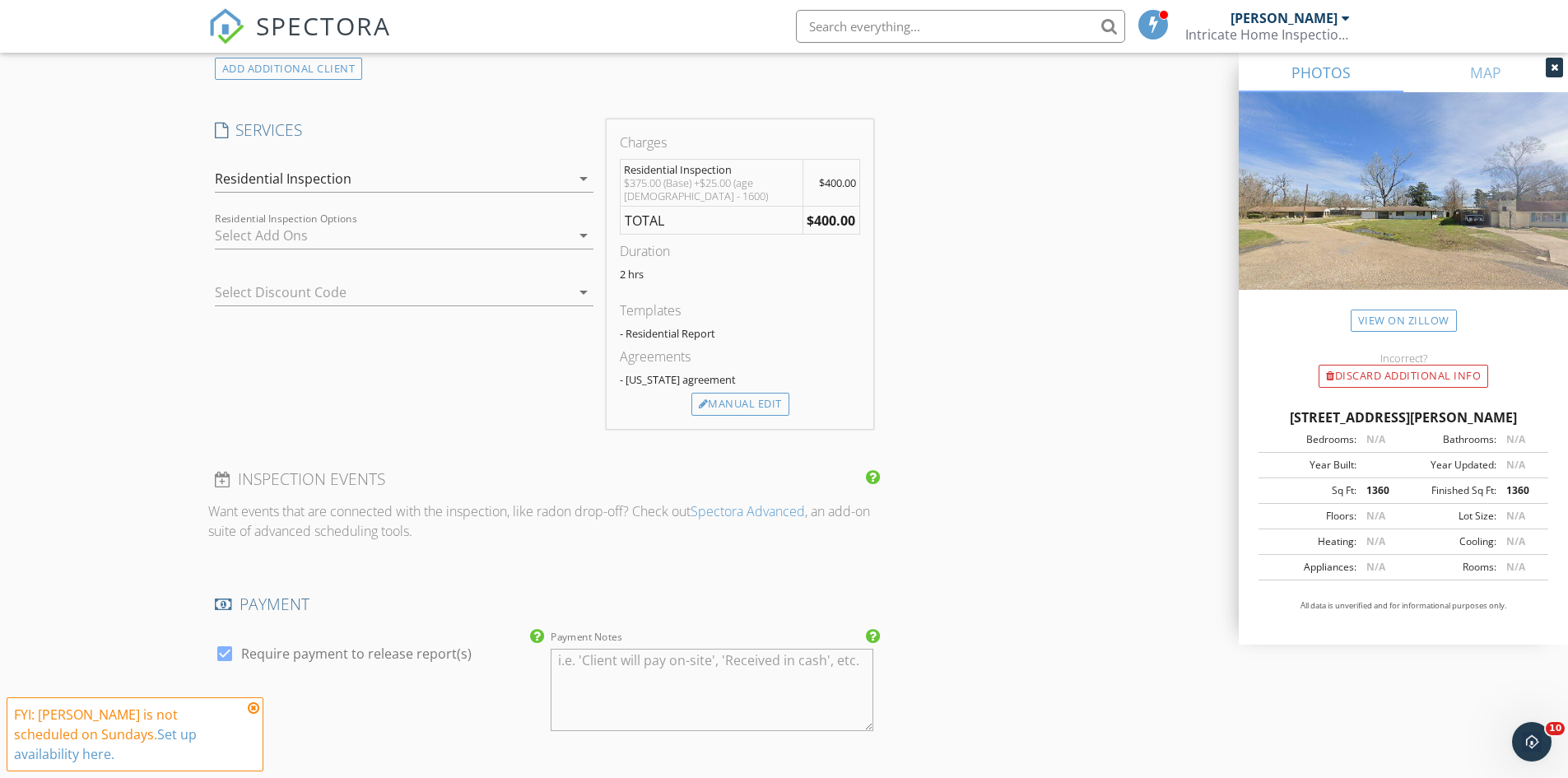
click at [426, 185] on div "Residential Inspection" at bounding box center [392, 178] width 356 height 26
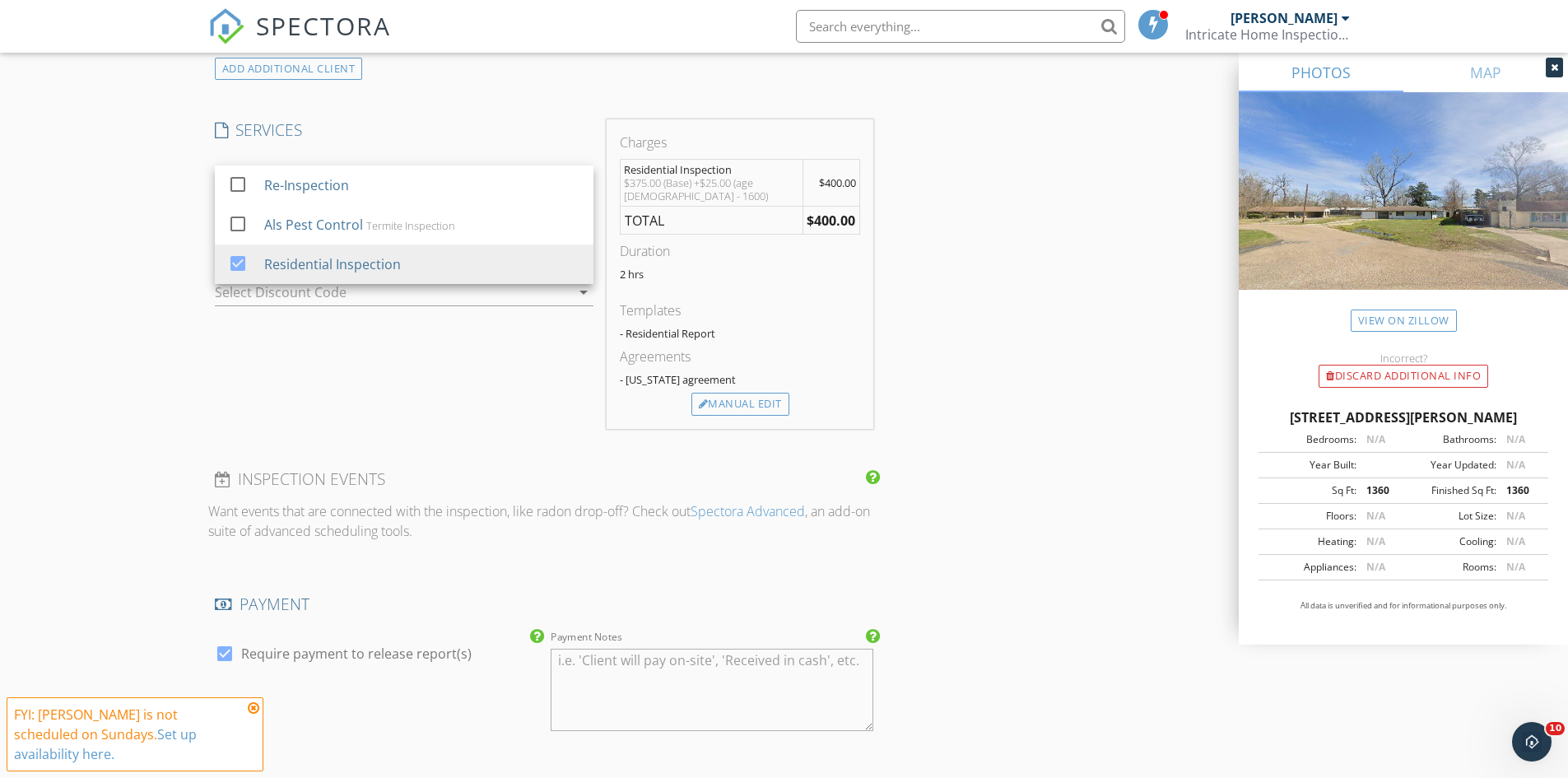
drag, startPoint x: 1126, startPoint y: 369, endPoint x: 749, endPoint y: 358, distance: 377.2
click at [1124, 369] on div "INSPECTOR(S) check_box Nicholas Pearson PRIMARY Nicholas Pearson arrow_drop_dow…" at bounding box center [784, 246] width 1152 height 2766
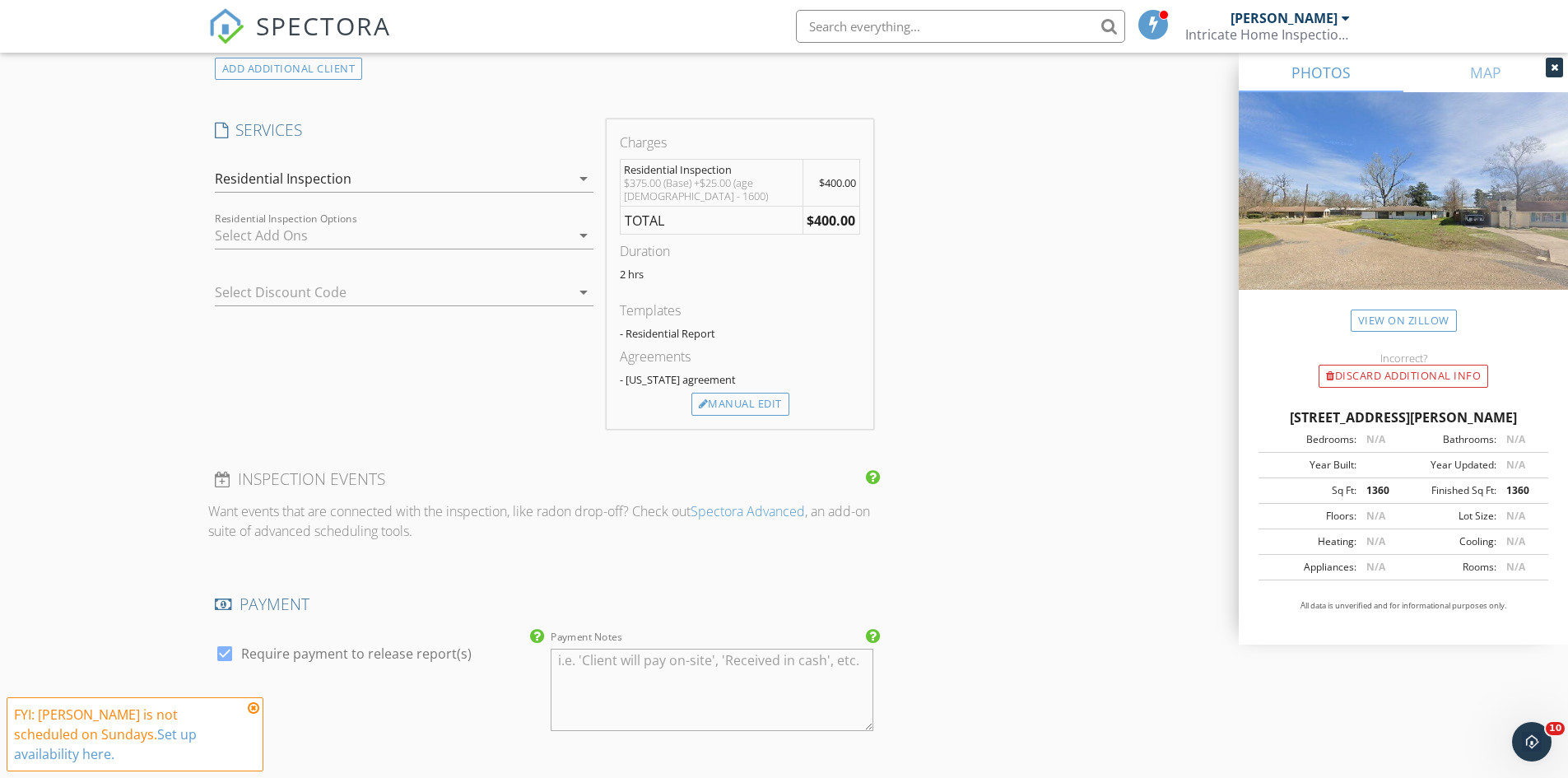
click at [471, 251] on div "Residential Inspection Options arrow_drop_down" at bounding box center [404, 243] width 379 height 44
click at [477, 235] on div at bounding box center [392, 234] width 356 height 26
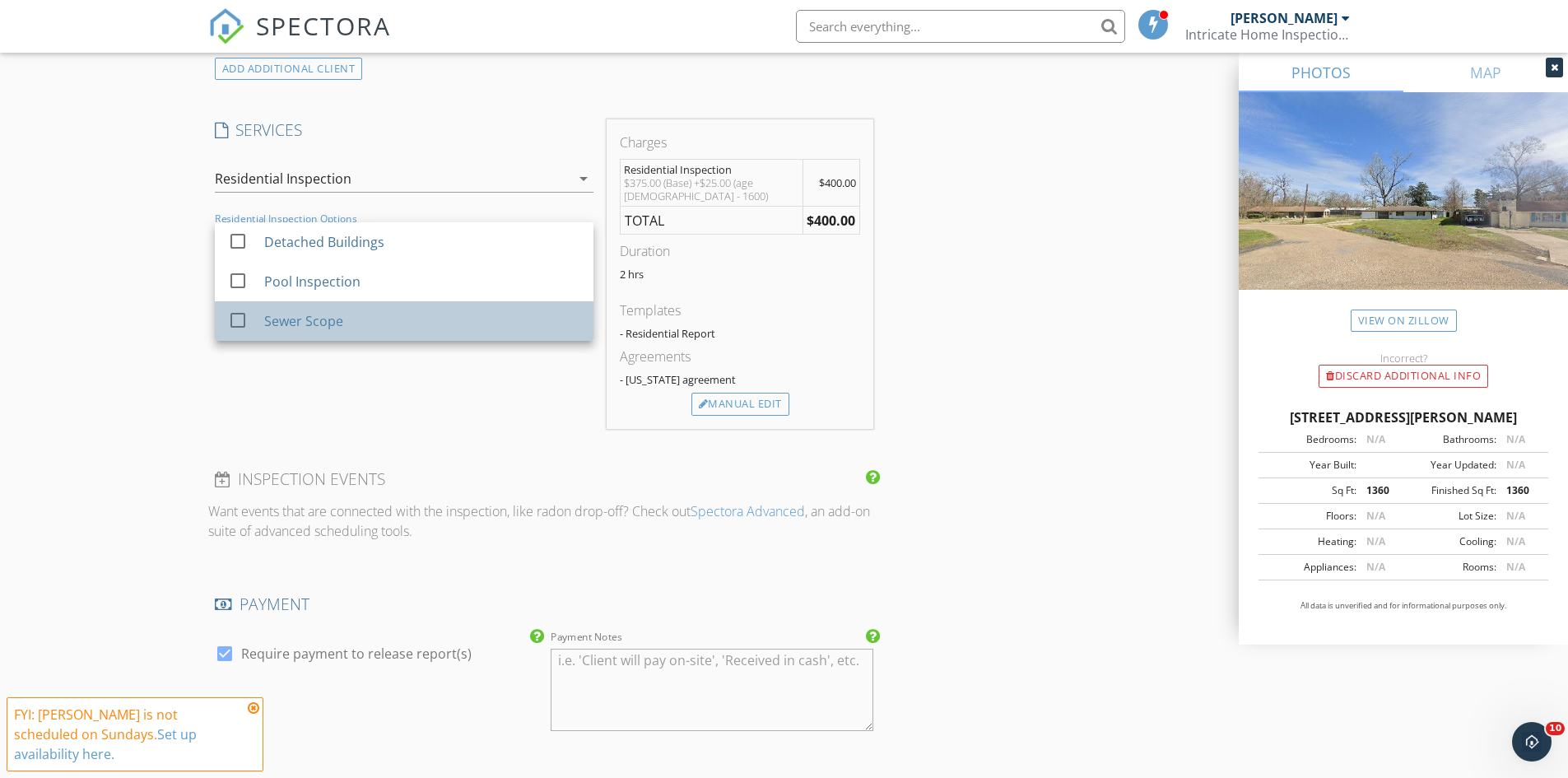
click at [427, 316] on div "Sewer Scope" at bounding box center [421, 321] width 316 height 33
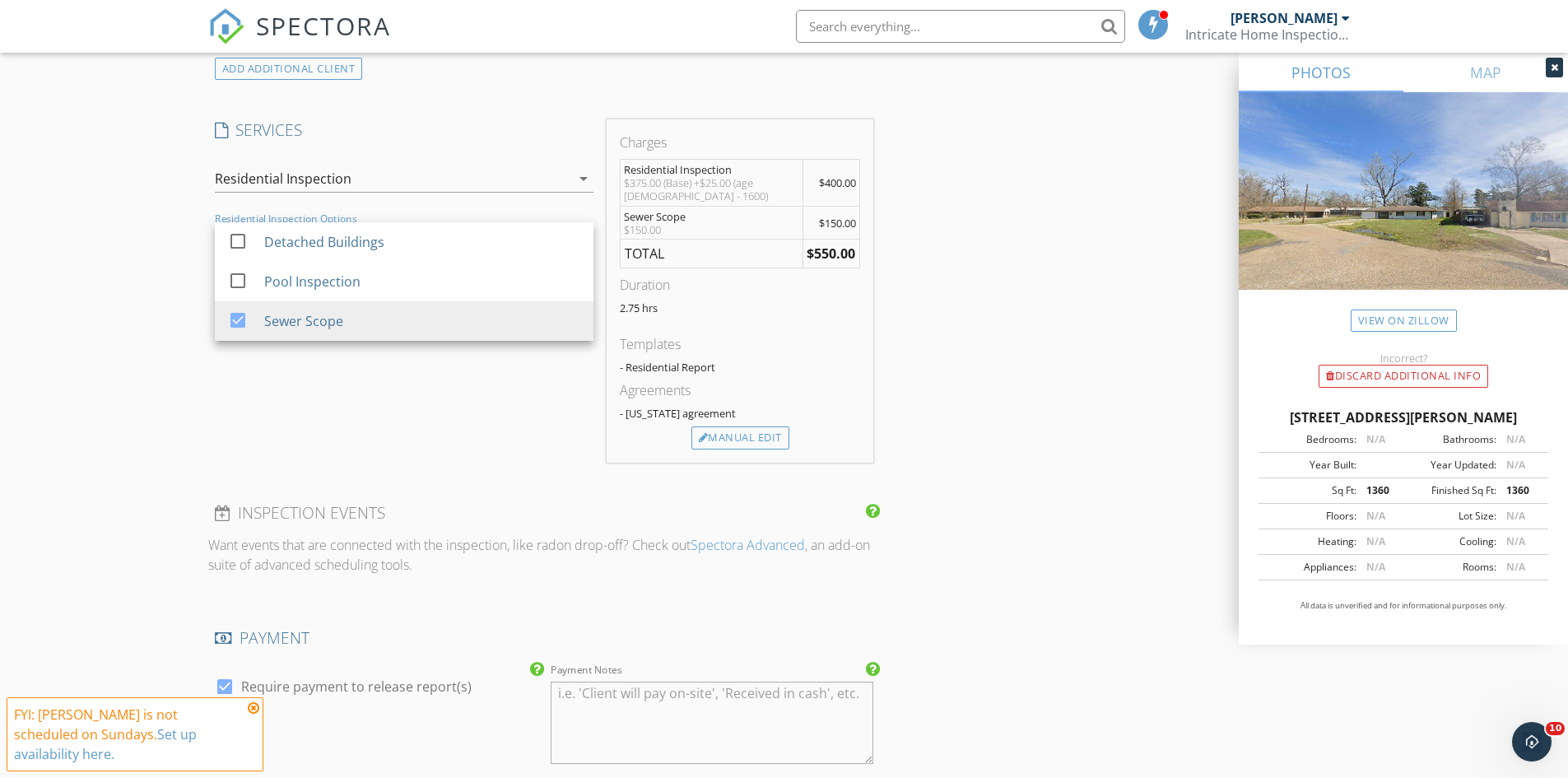
drag, startPoint x: 1175, startPoint y: 331, endPoint x: 1153, endPoint y: 352, distance: 30.4
click at [1168, 342] on div "INSPECTOR(S) check_box Nicholas Pearson PRIMARY Nicholas Pearson arrow_drop_dow…" at bounding box center [784, 263] width 1152 height 2799
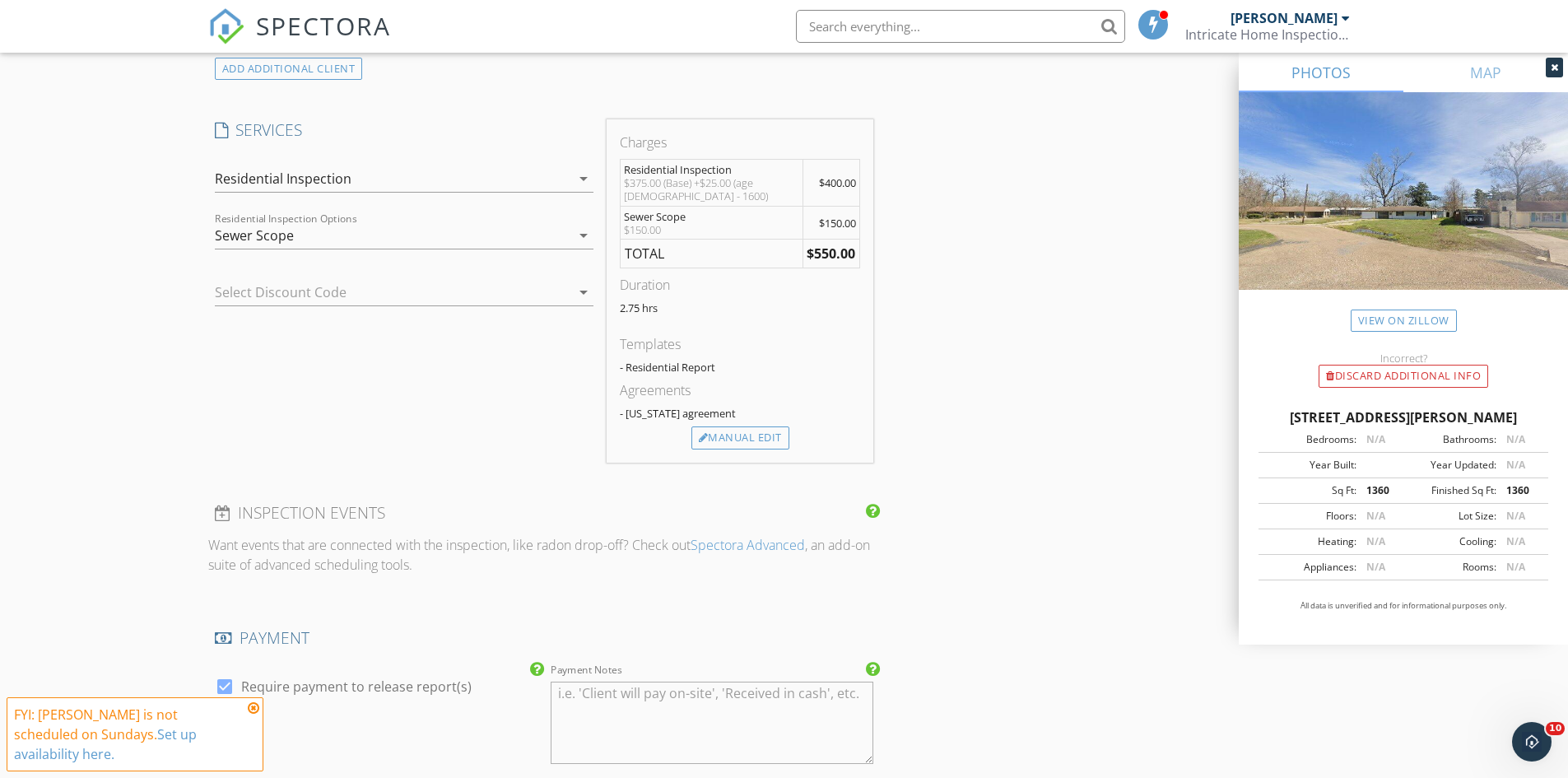
scroll to position [1738, 0]
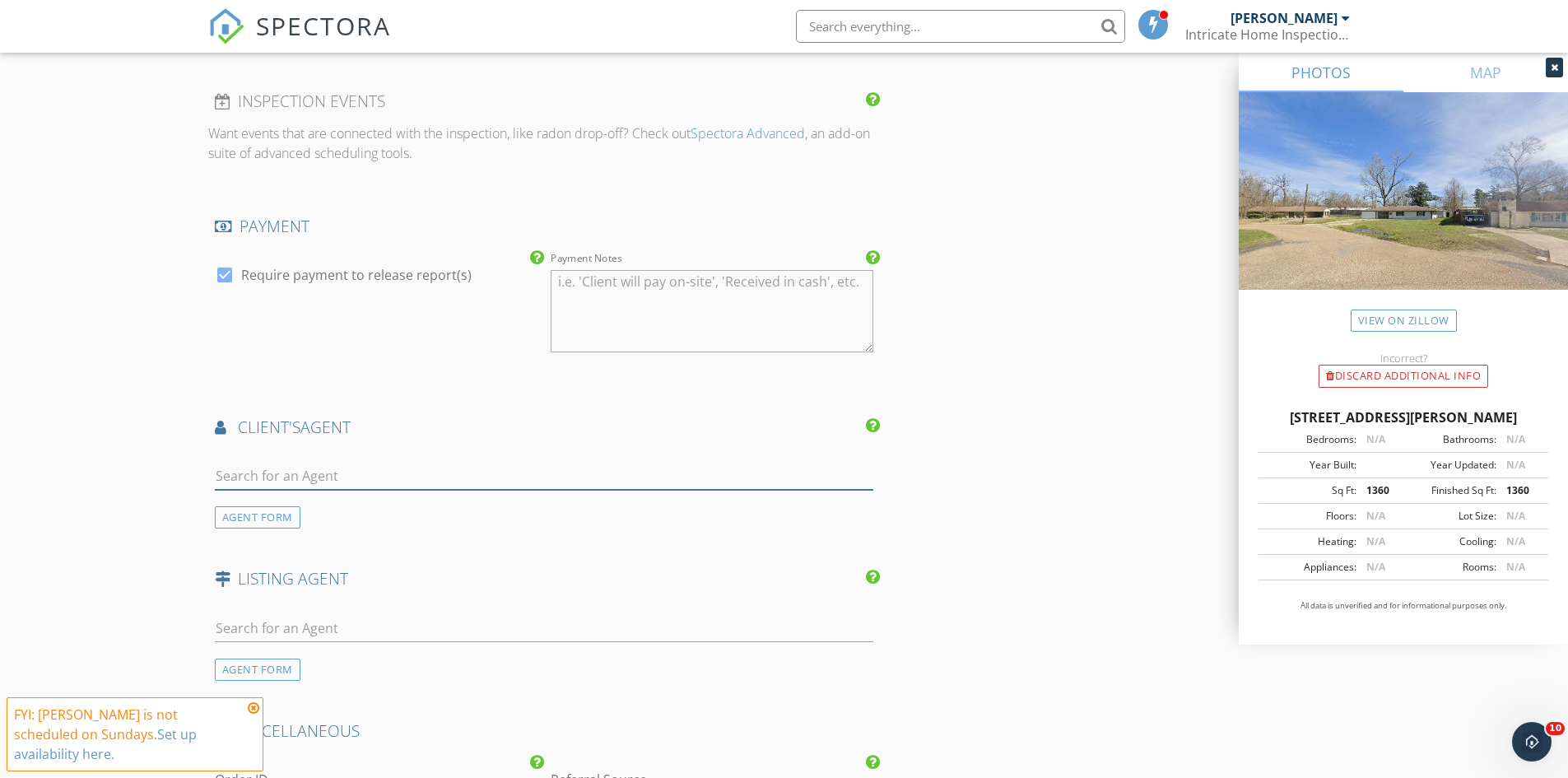
click at [486, 490] on input "text" at bounding box center [544, 476] width 659 height 27
type input "laqui"
click at [436, 512] on li "LaQuita Merrill Goodwood Realty" at bounding box center [544, 512] width 657 height 46
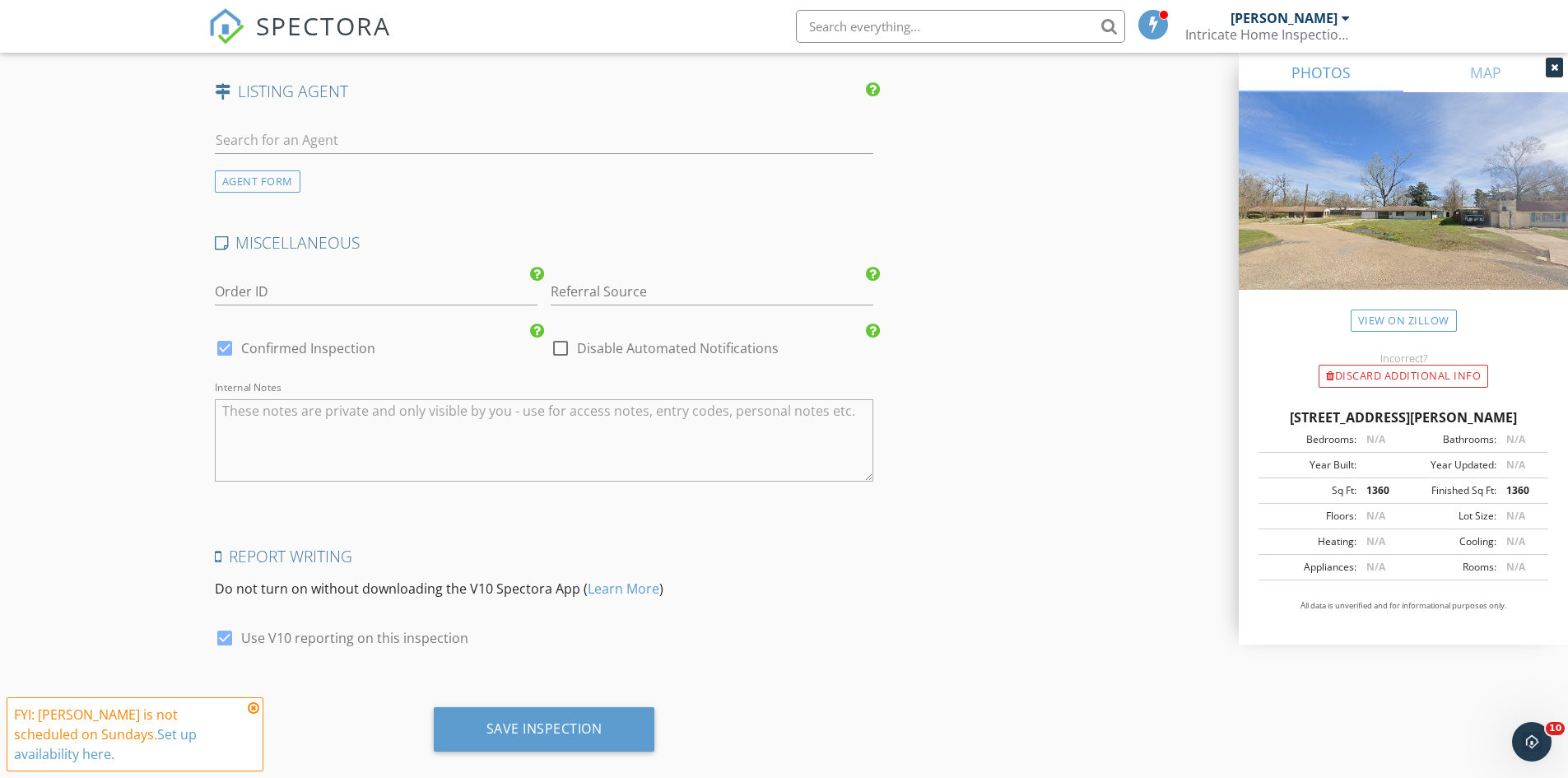
scroll to position [2740, 0]
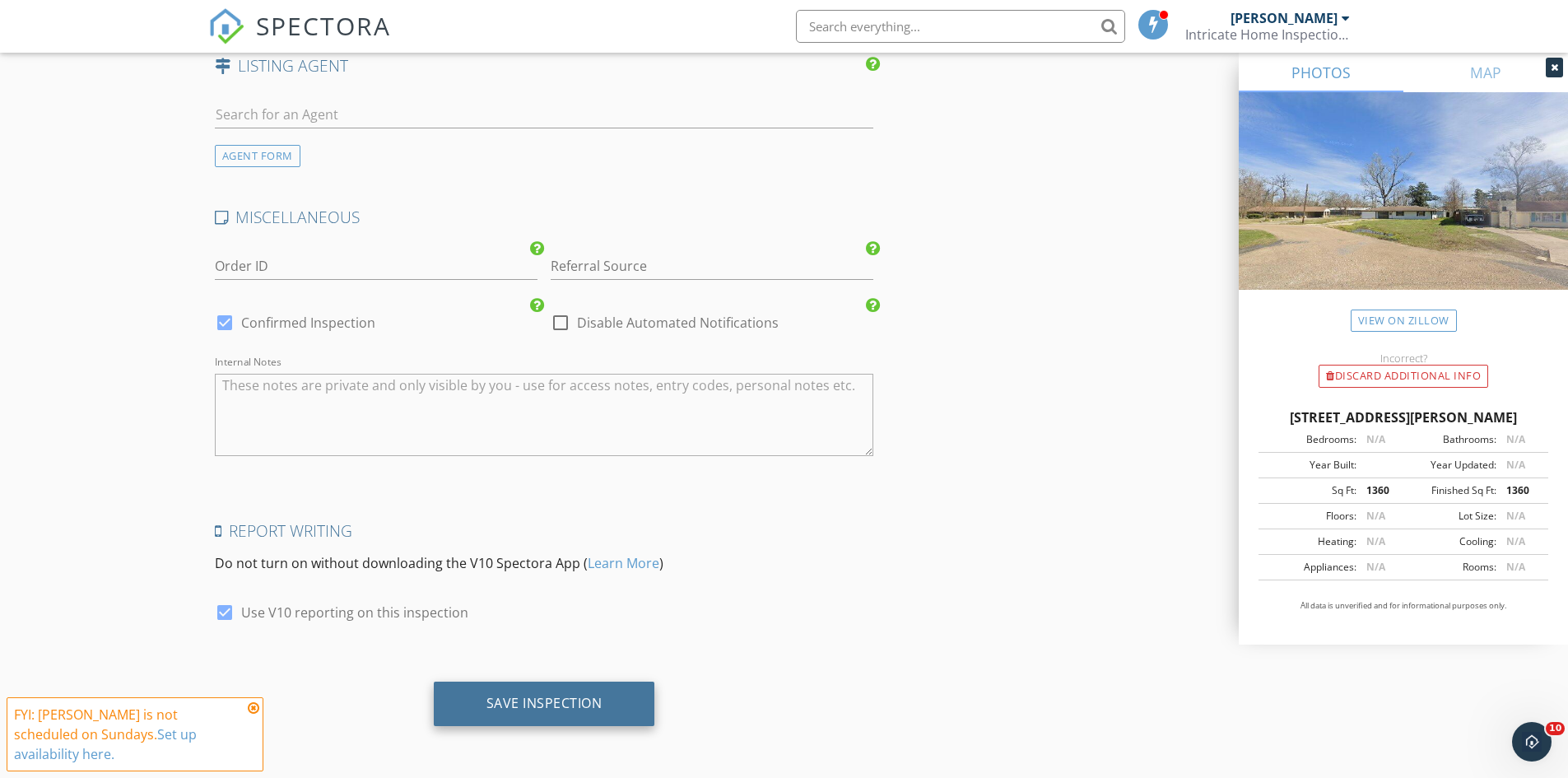
click at [515, 708] on div "Save Inspection" at bounding box center [544, 703] width 116 height 16
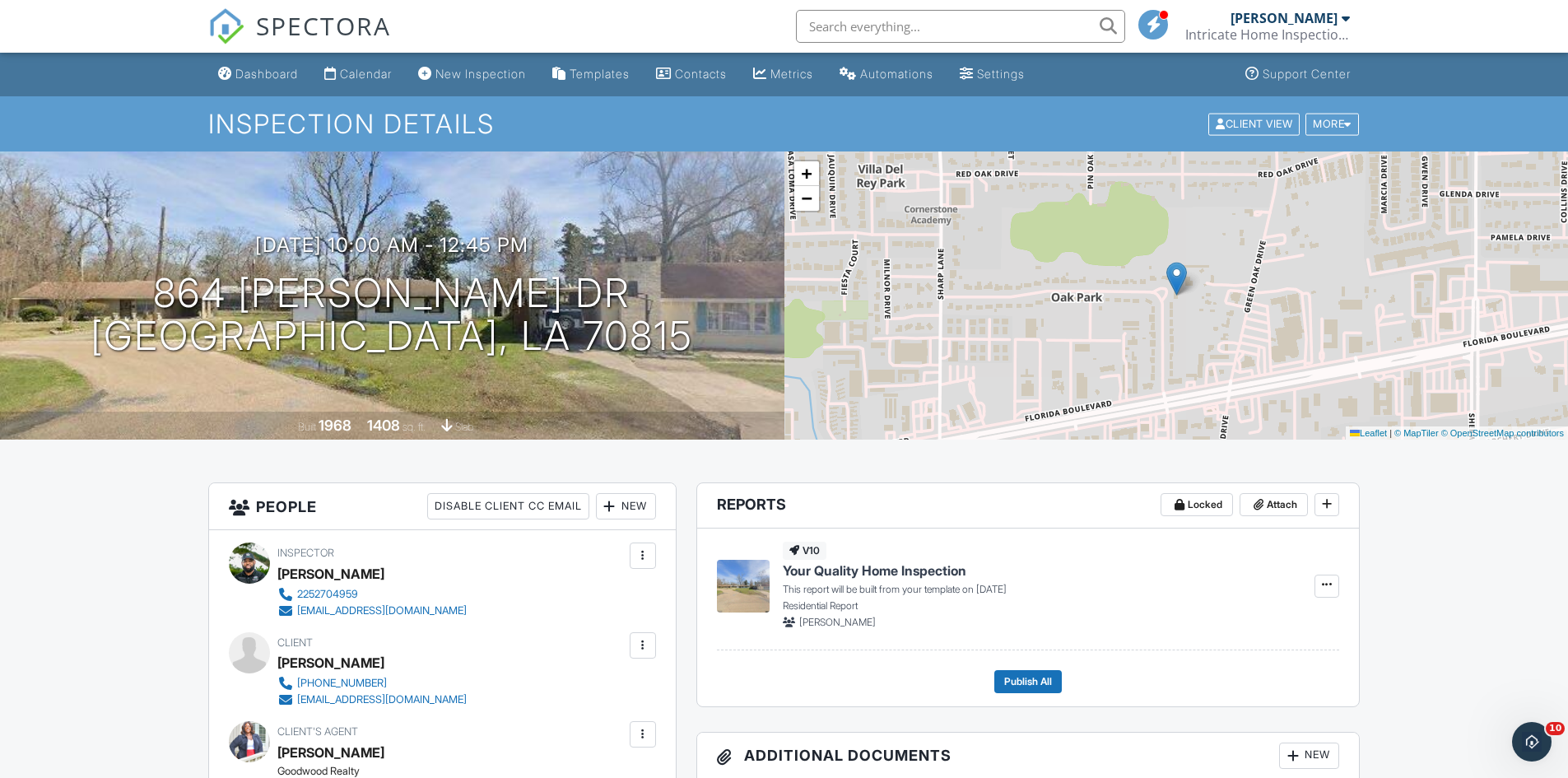
drag, startPoint x: 352, startPoint y: 75, endPoint x: 349, endPoint y: 84, distance: 9.5
click at [351, 76] on div "Calendar" at bounding box center [366, 74] width 52 height 14
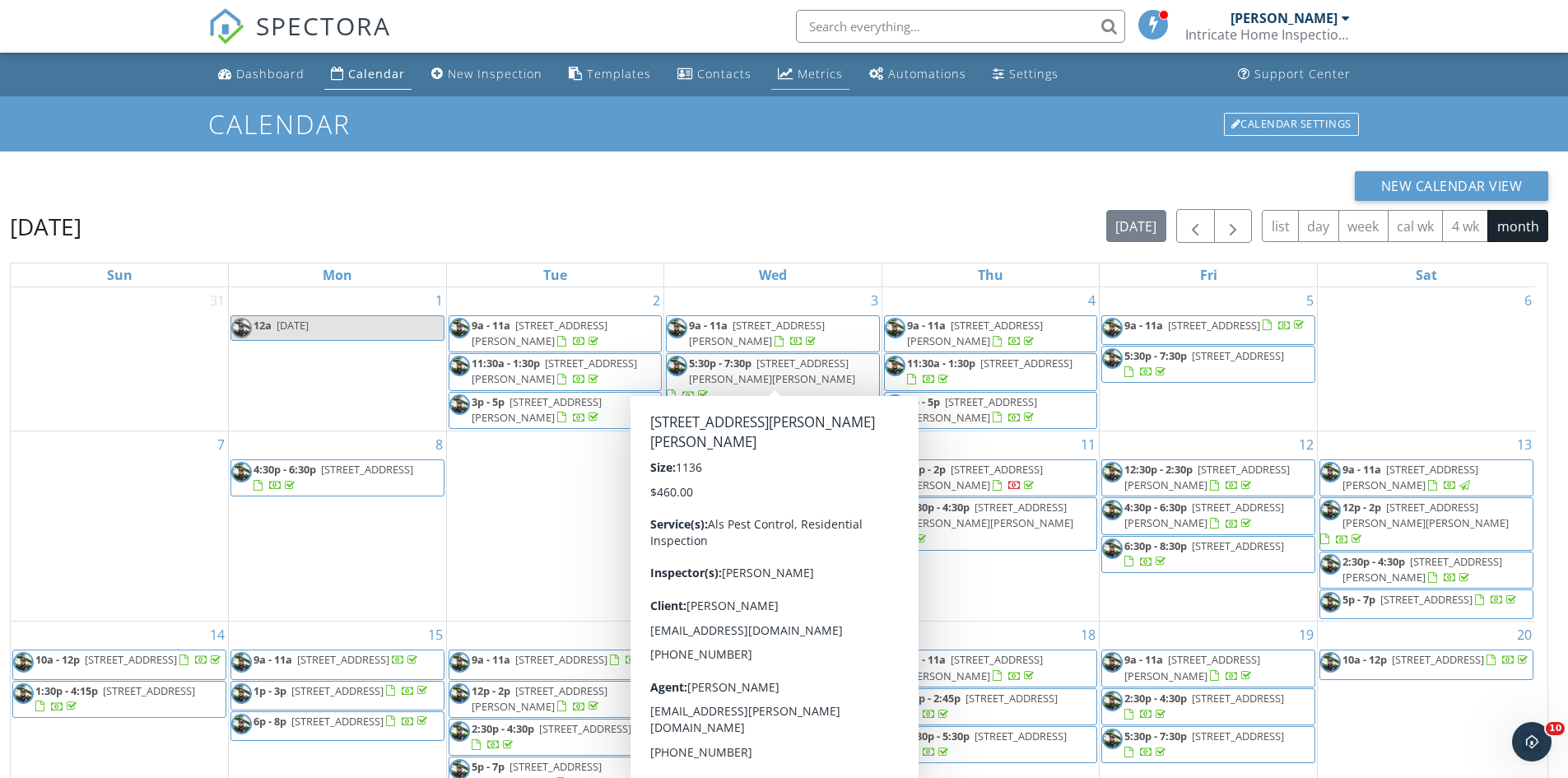
click at [811, 57] on li "Metrics" at bounding box center [810, 75] width 84 height 44
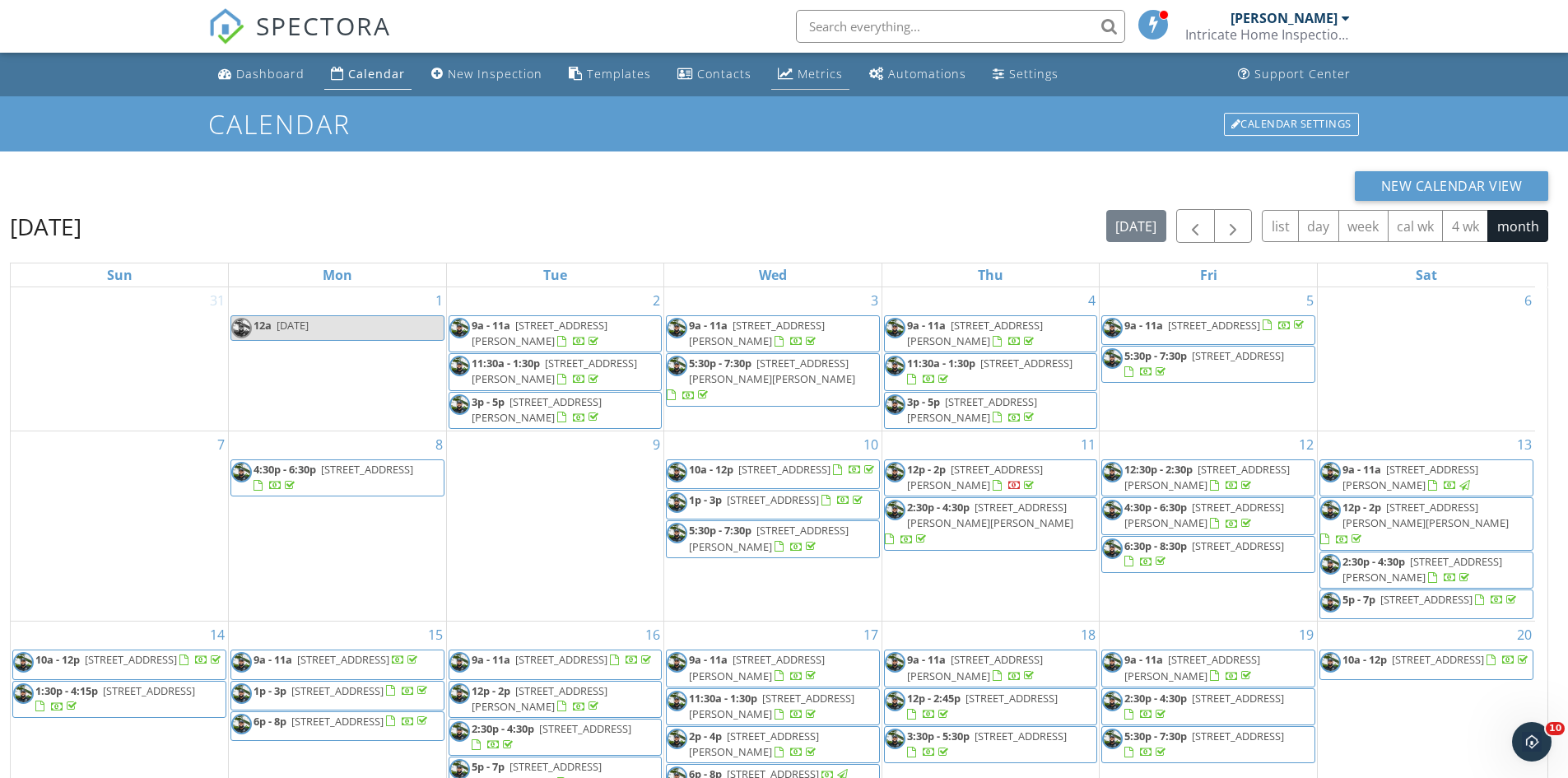
click at [818, 76] on div "Metrics" at bounding box center [820, 73] width 45 height 15
